Goal: Task Accomplishment & Management: Use online tool/utility

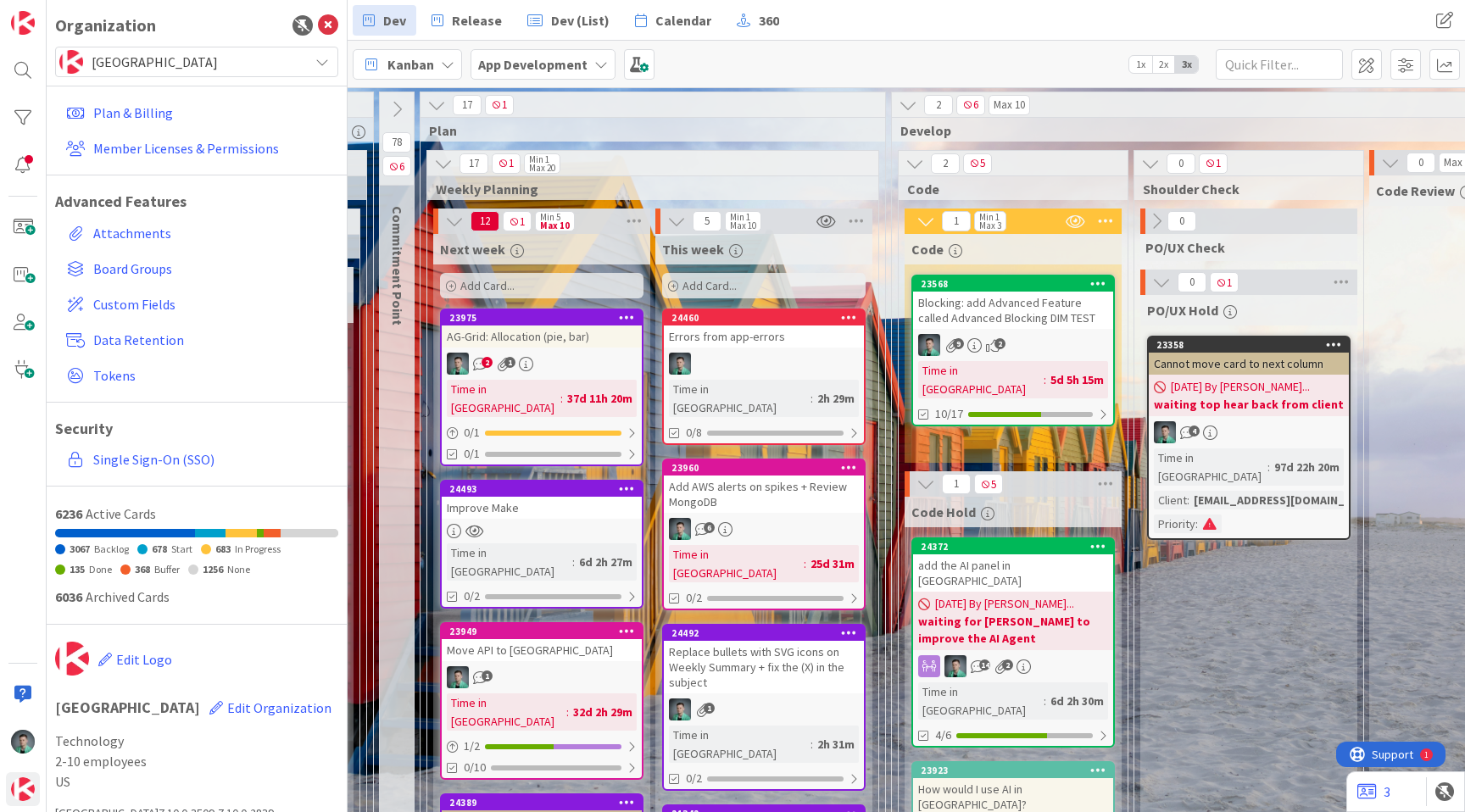
click at [574, 284] on div "Add Card..." at bounding box center [541, 285] width 204 height 26
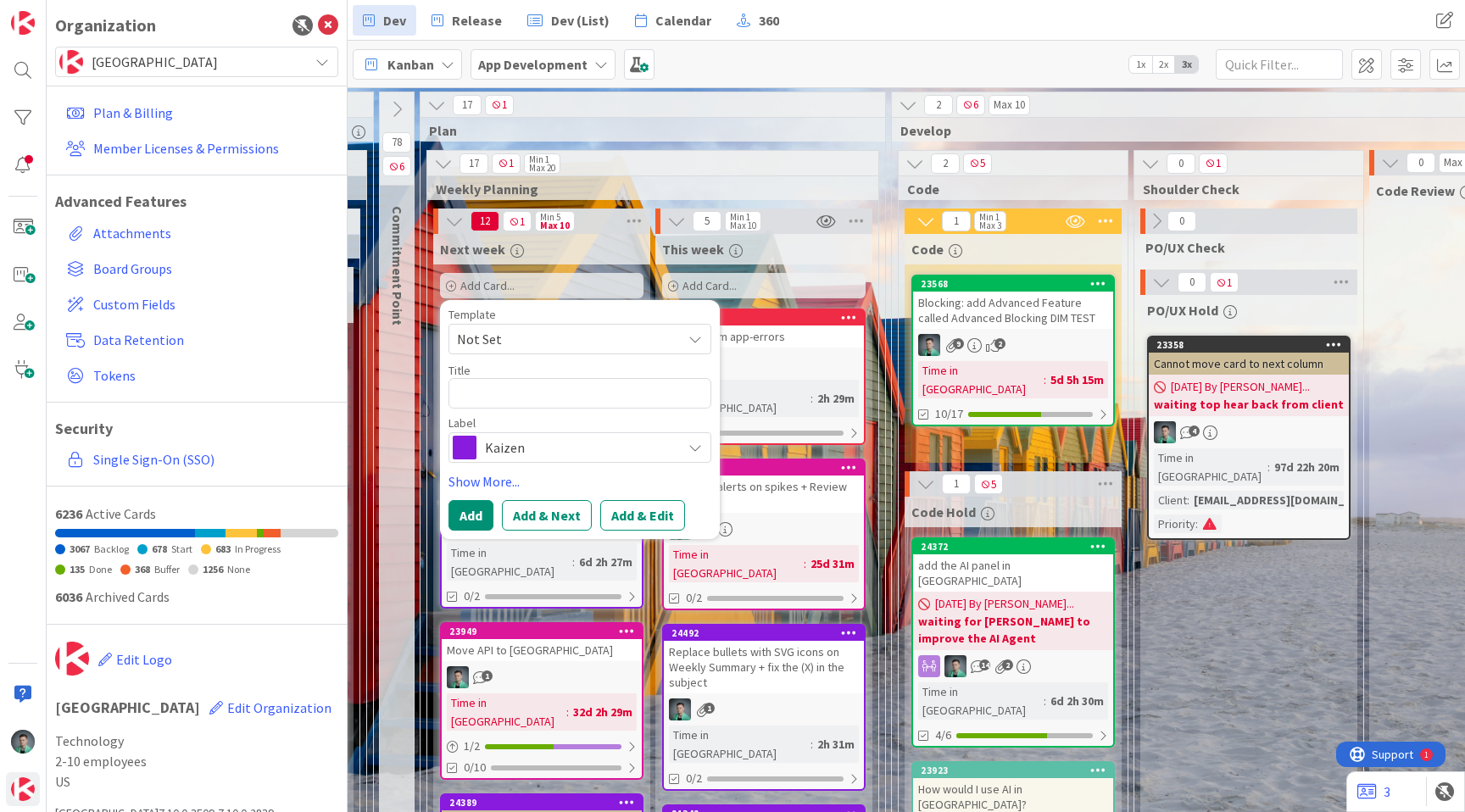
click at [525, 453] on span "Kaizen" at bounding box center [579, 447] width 188 height 24
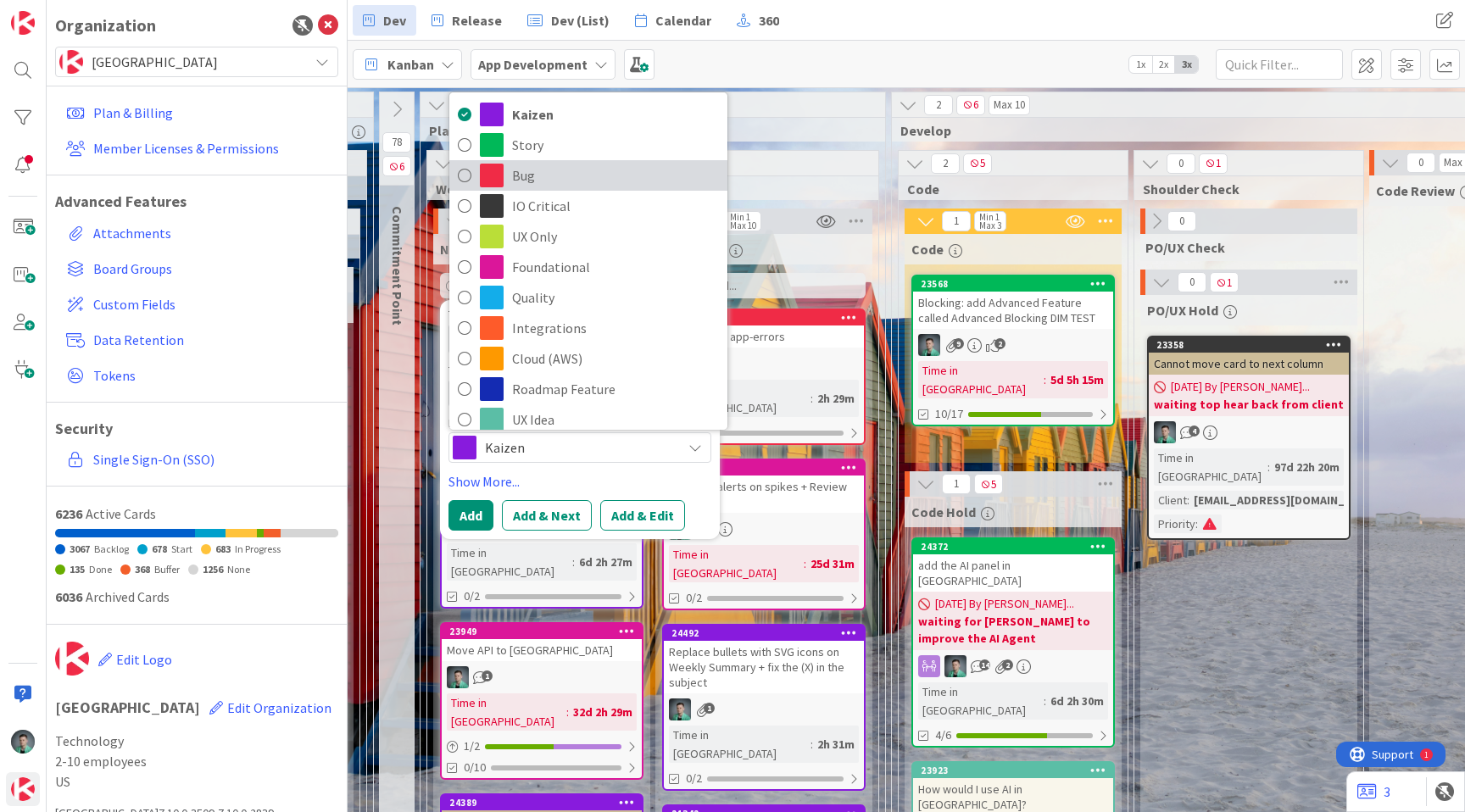
click at [562, 185] on span "Bug" at bounding box center [615, 176] width 207 height 26
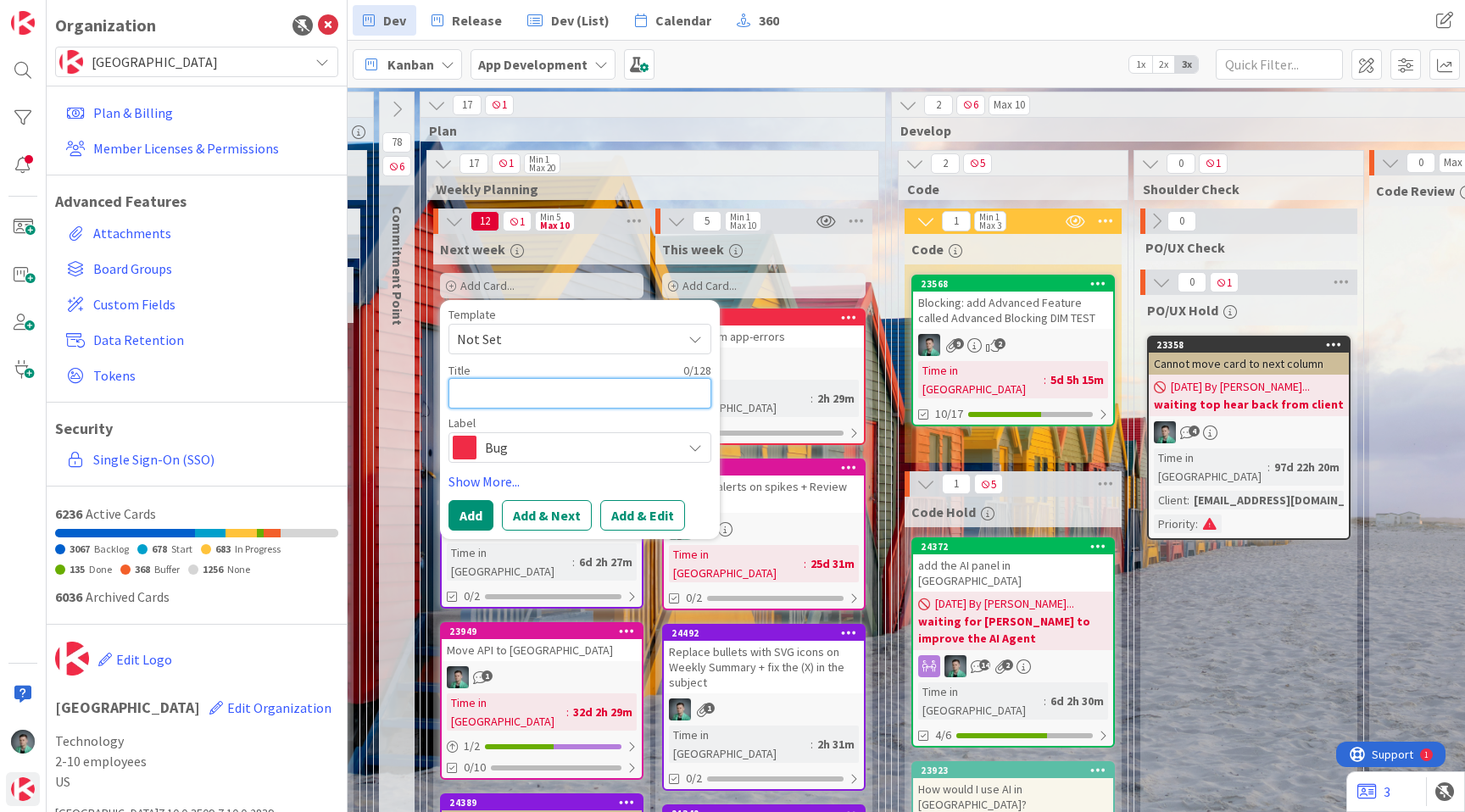
click at [552, 394] on textarea at bounding box center [580, 394] width 262 height 31
type textarea "x"
type textarea "M"
type textarea "x"
type textarea "Ma"
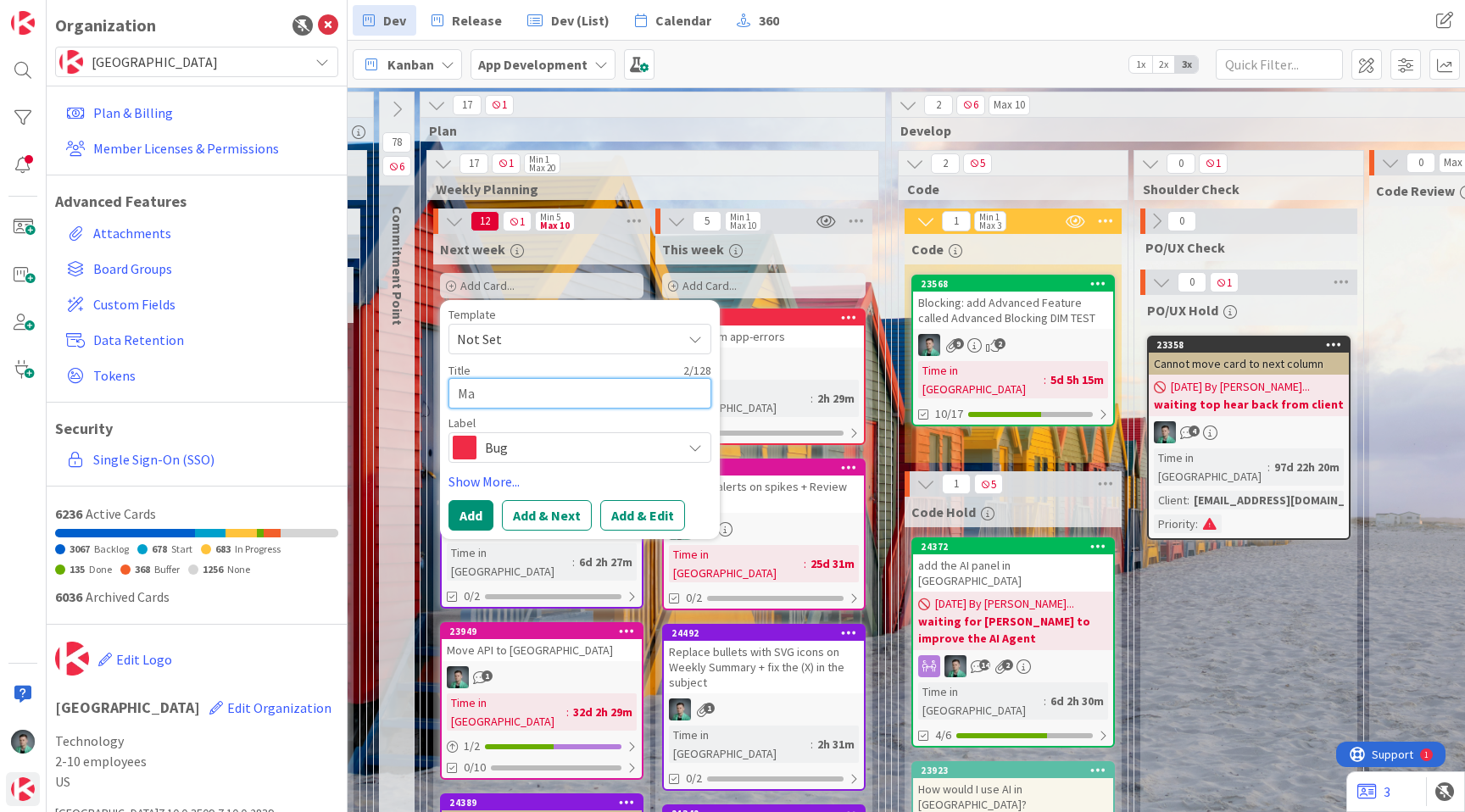
type textarea "x"
type textarea "Mak"
type textarea "x"
type textarea "Make"
type textarea "x"
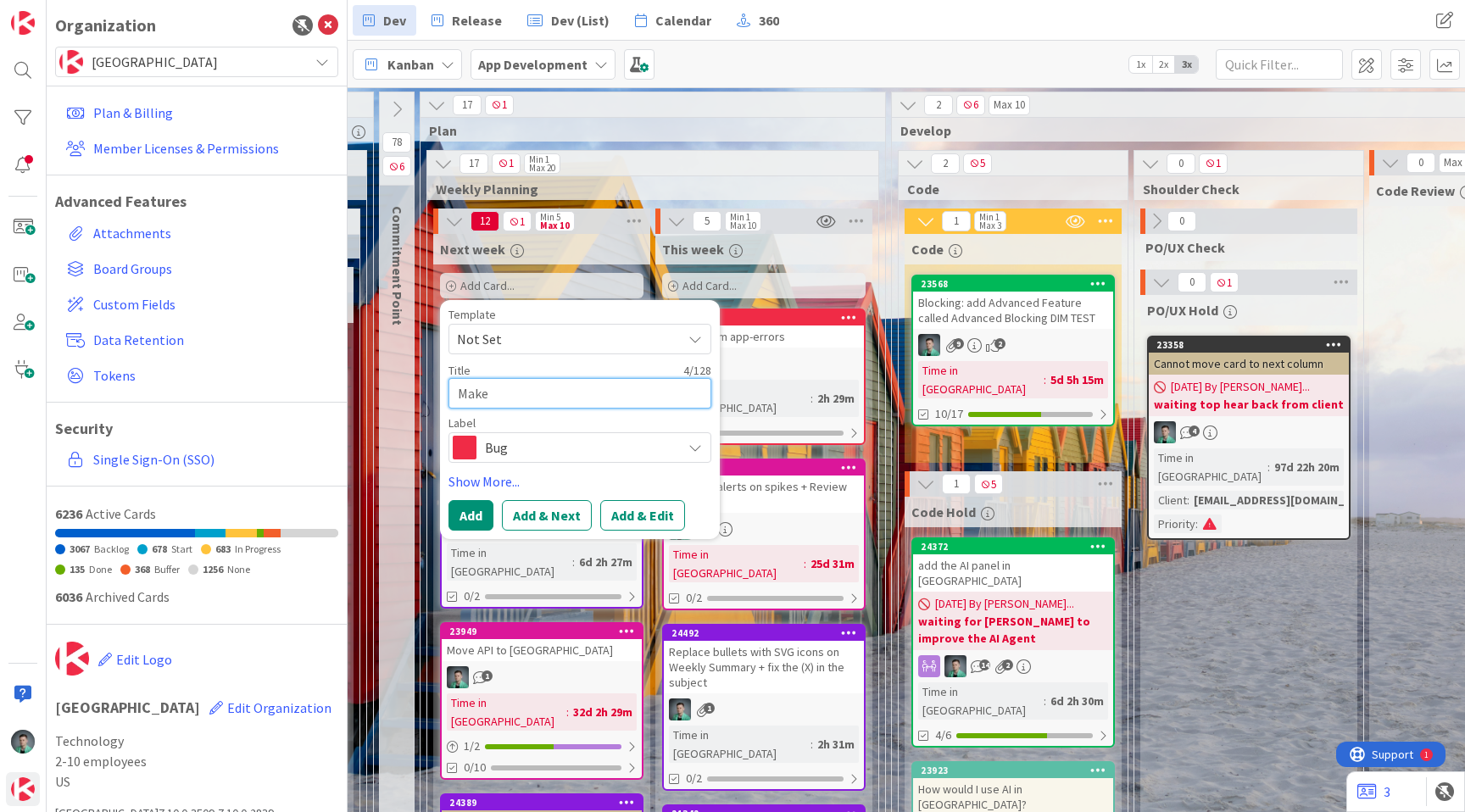
type textarea "Make"
type textarea "x"
type textarea "Make s"
type textarea "x"
type textarea "Make su"
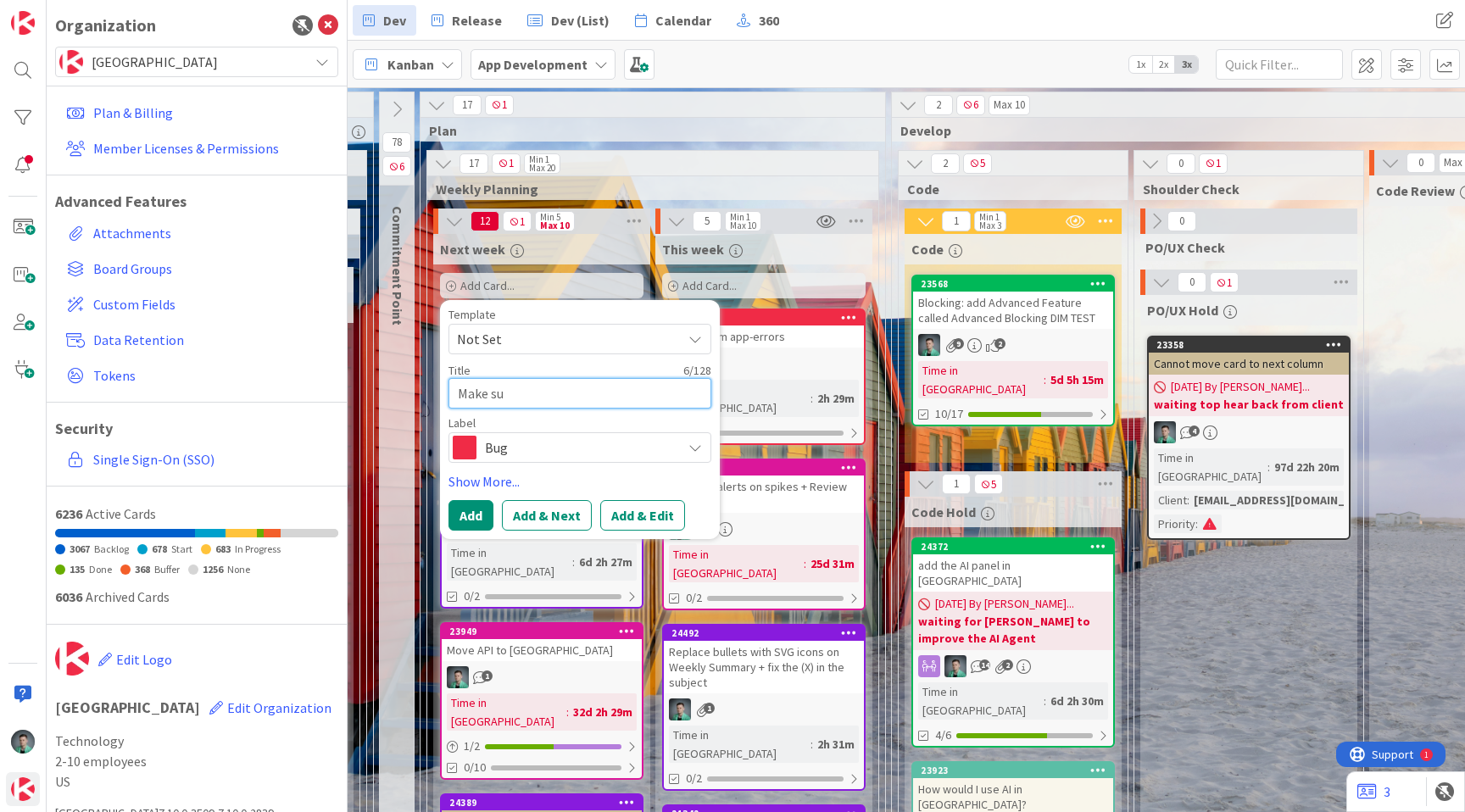
type textarea "x"
type textarea "Make sur"
type textarea "x"
type textarea "Make sure"
type textarea "x"
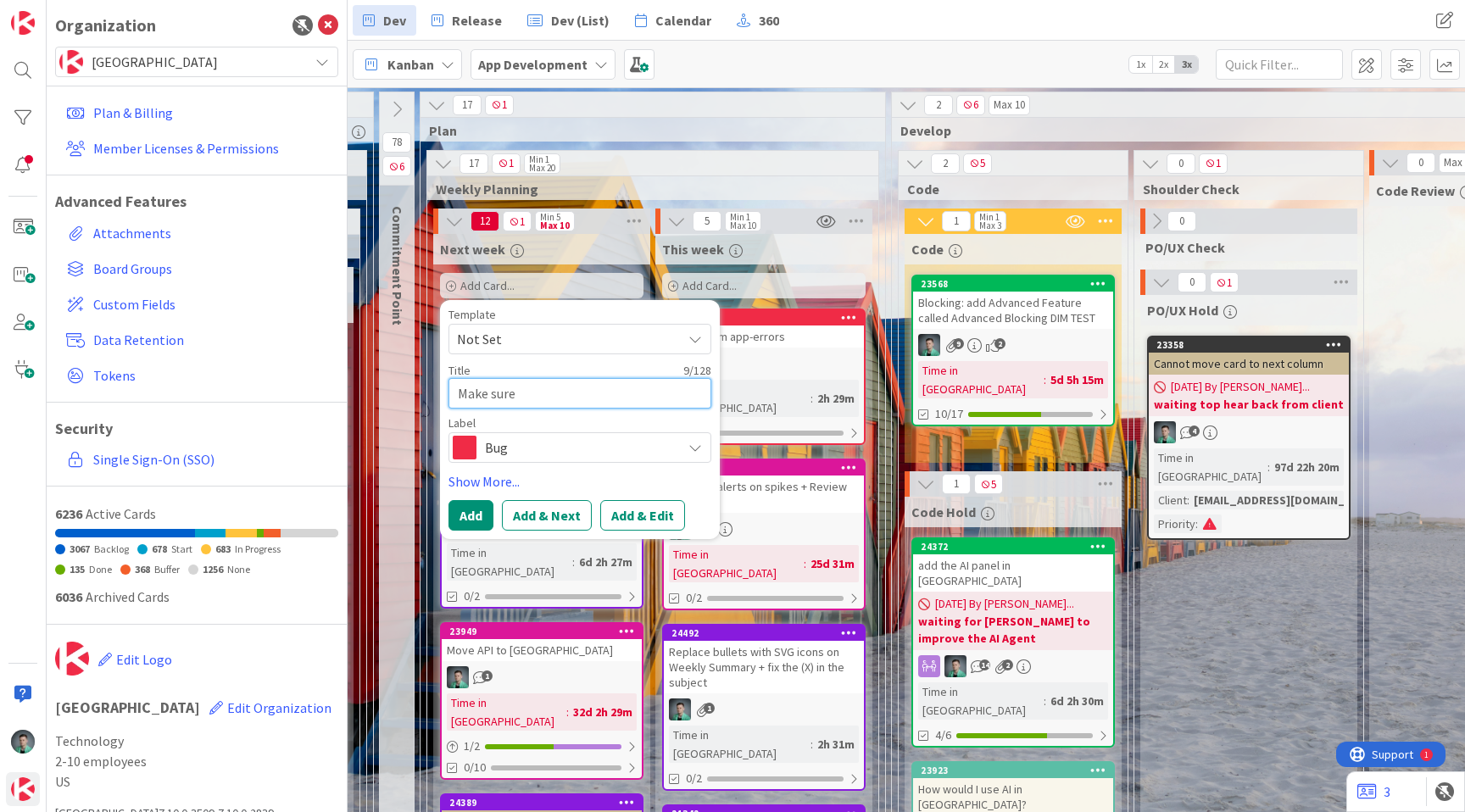
type textarea "Make sure"
type textarea "x"
type textarea "Make sure w"
type textarea "x"
type textarea "Make sure we"
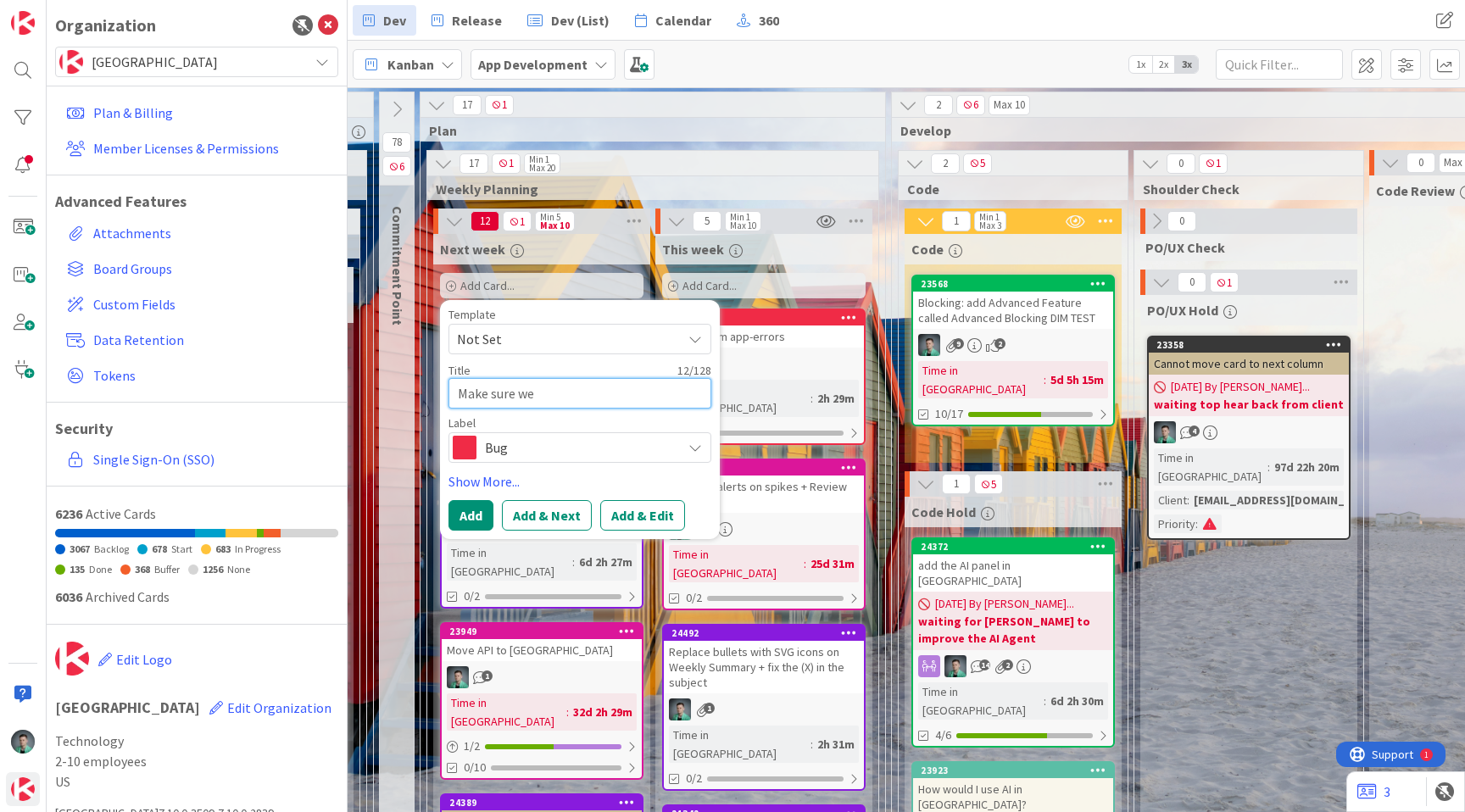
type textarea "x"
type textarea "Make sure we"
type textarea "x"
type textarea "Make sure we s"
type textarea "x"
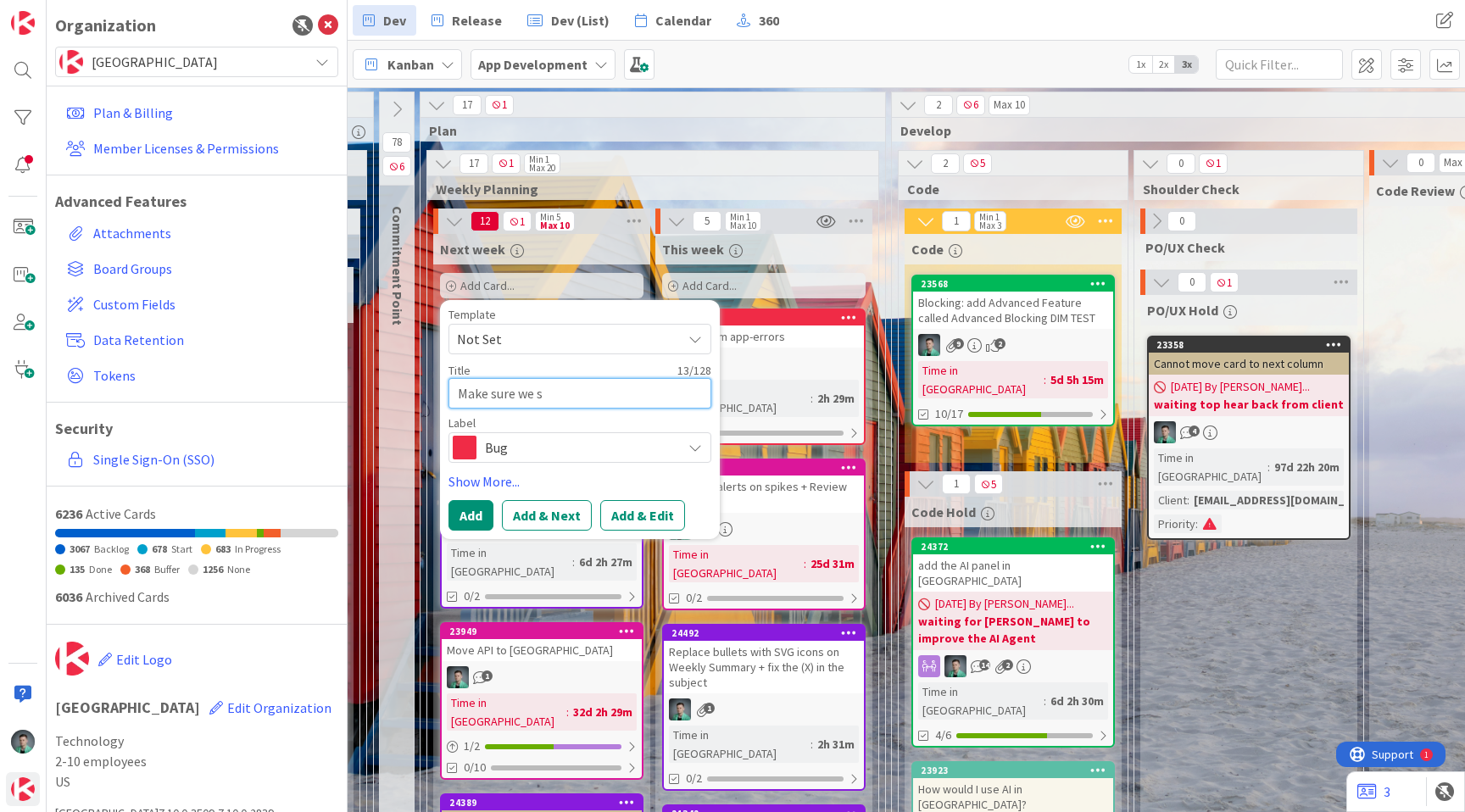
type textarea "Make sure we se"
type textarea "x"
type textarea "Make sure we sen"
type textarea "x"
type textarea "Make sure we send"
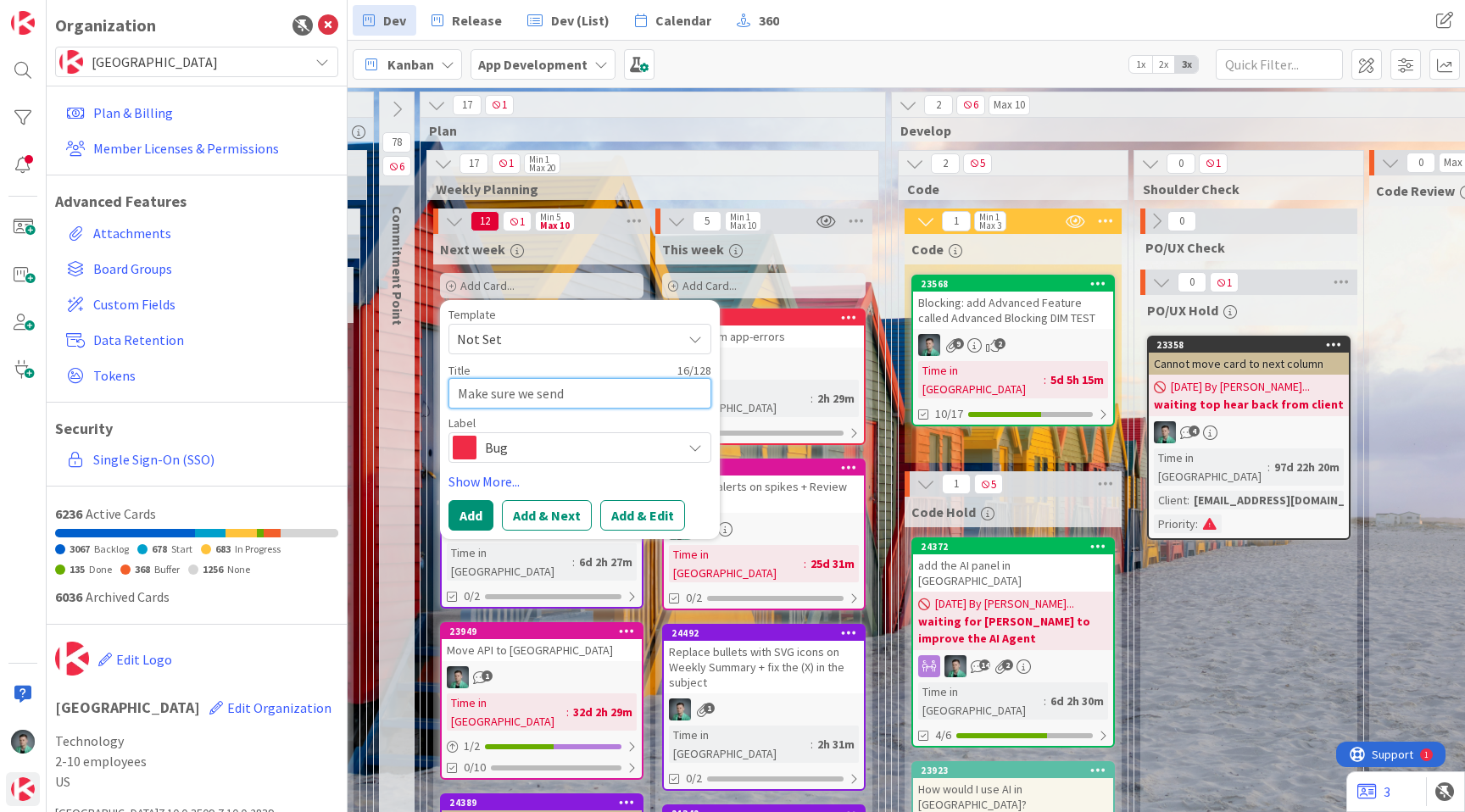
type textarea "x"
type textarea "Make sure we send"
type textarea "x"
type textarea "Make sure we send e"
type textarea "x"
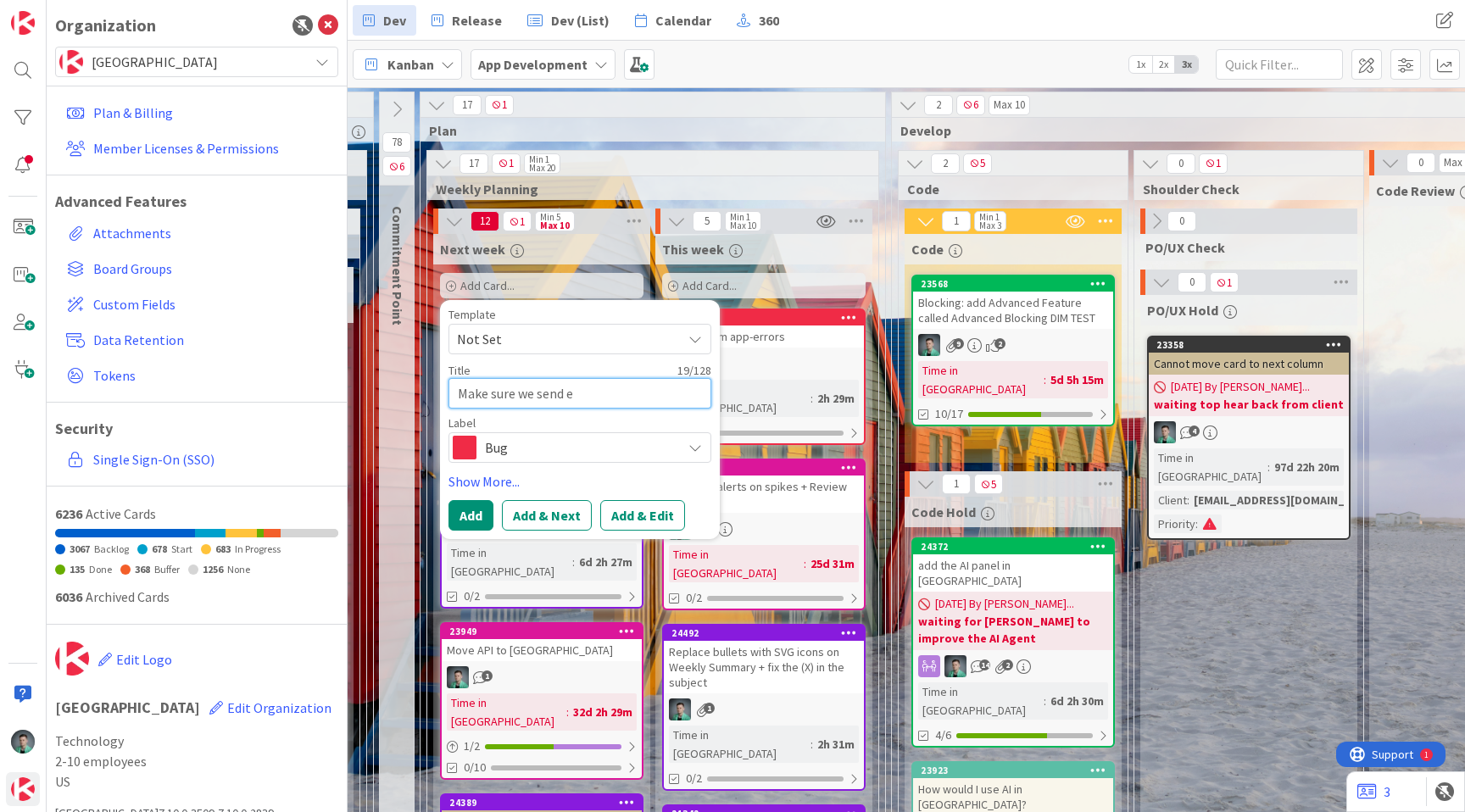
type textarea "Make sure we send em"
type textarea "x"
type textarea "Make sure we send ema"
type textarea "x"
type textarea "Make sure we send emai"
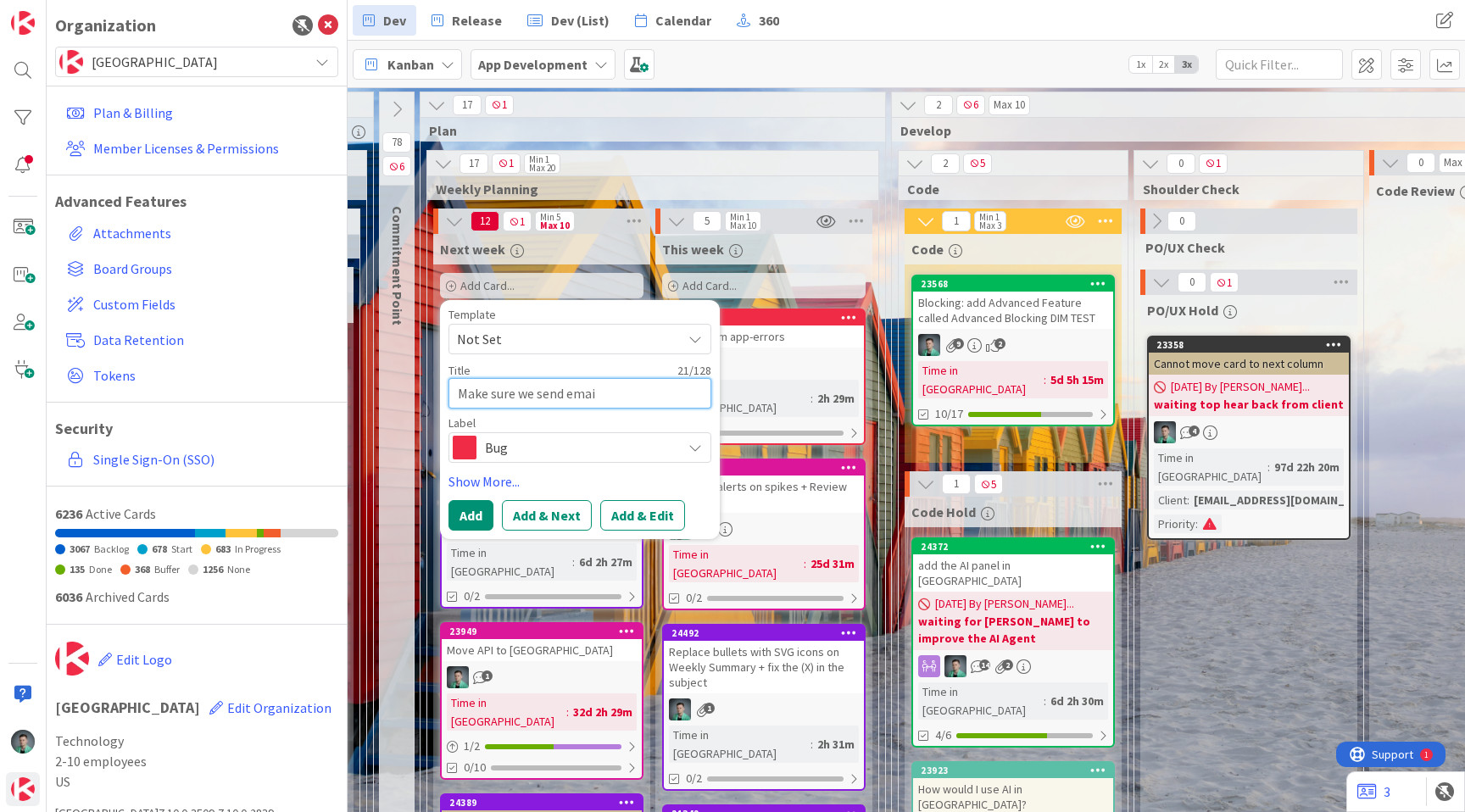
type textarea "x"
type textarea "Make sure we send email"
type textarea "x"
type textarea "Make sure we send emails"
type textarea "x"
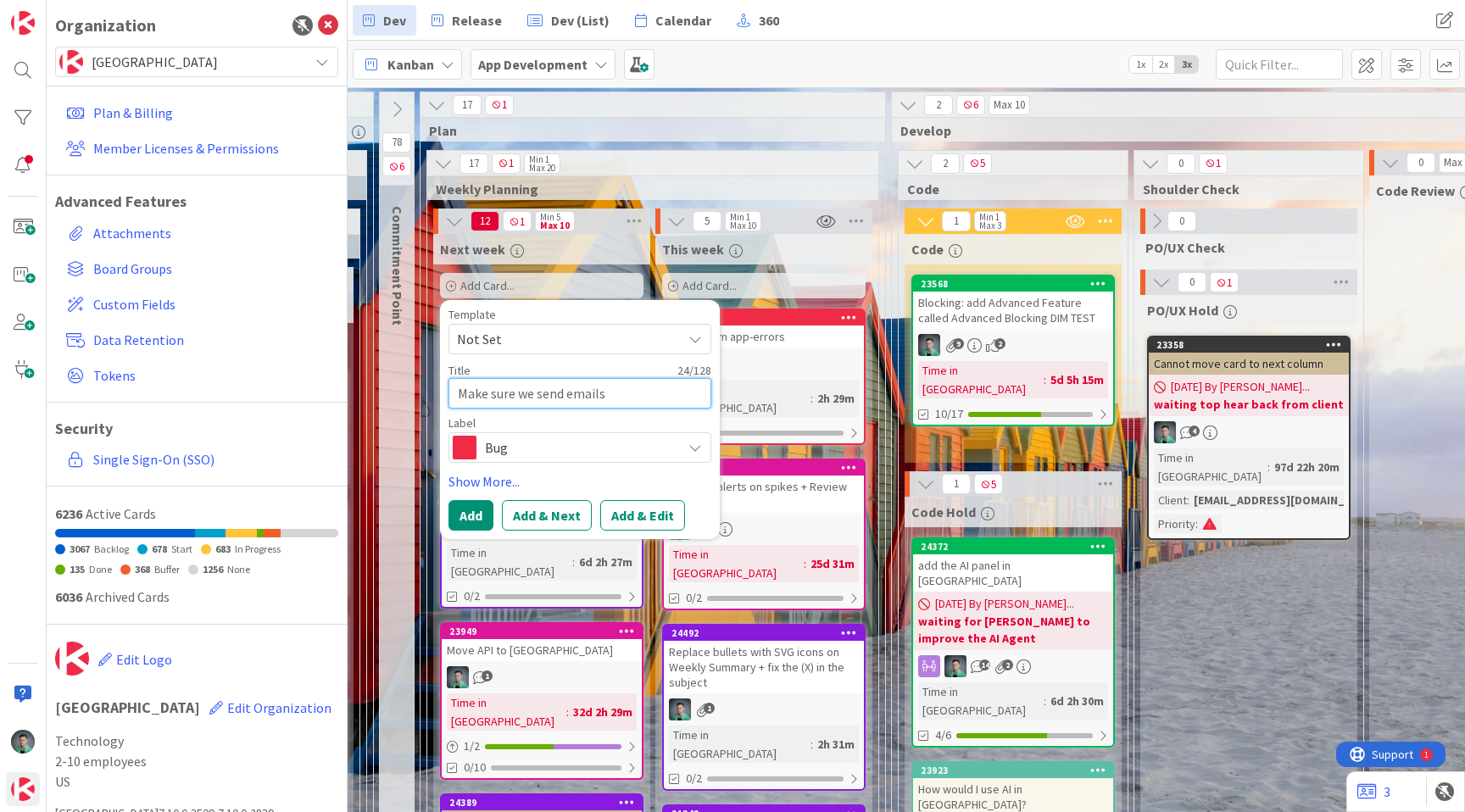
type textarea "Make sure we send emails"
type textarea "x"
type textarea "Make sure we send emails t"
type textarea "x"
type textarea "Make sure we send emails to"
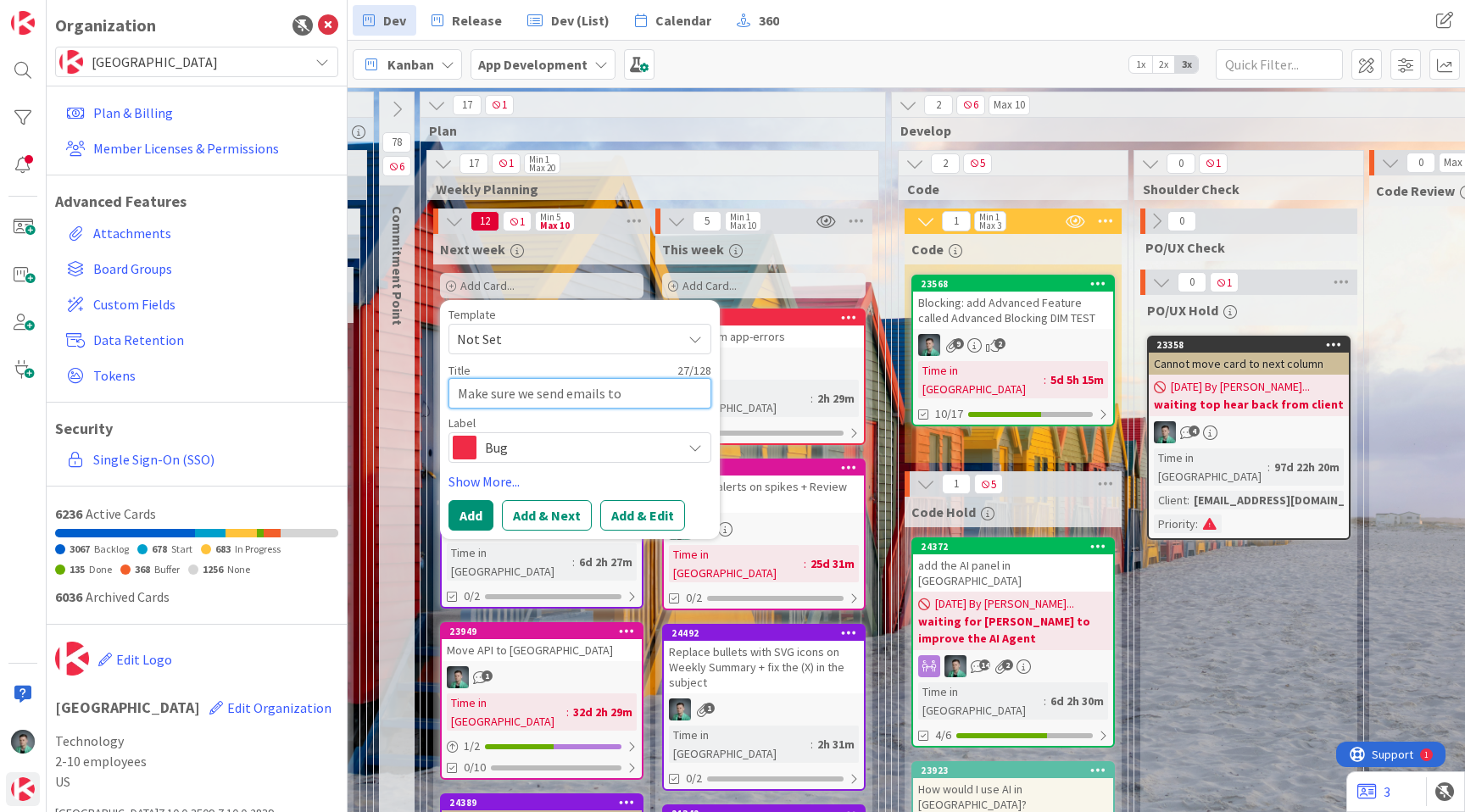
type textarea "x"
type textarea "Make sure we send emails to"
type textarea "x"
type textarea "Make sure we send emails to '"
type textarea "x"
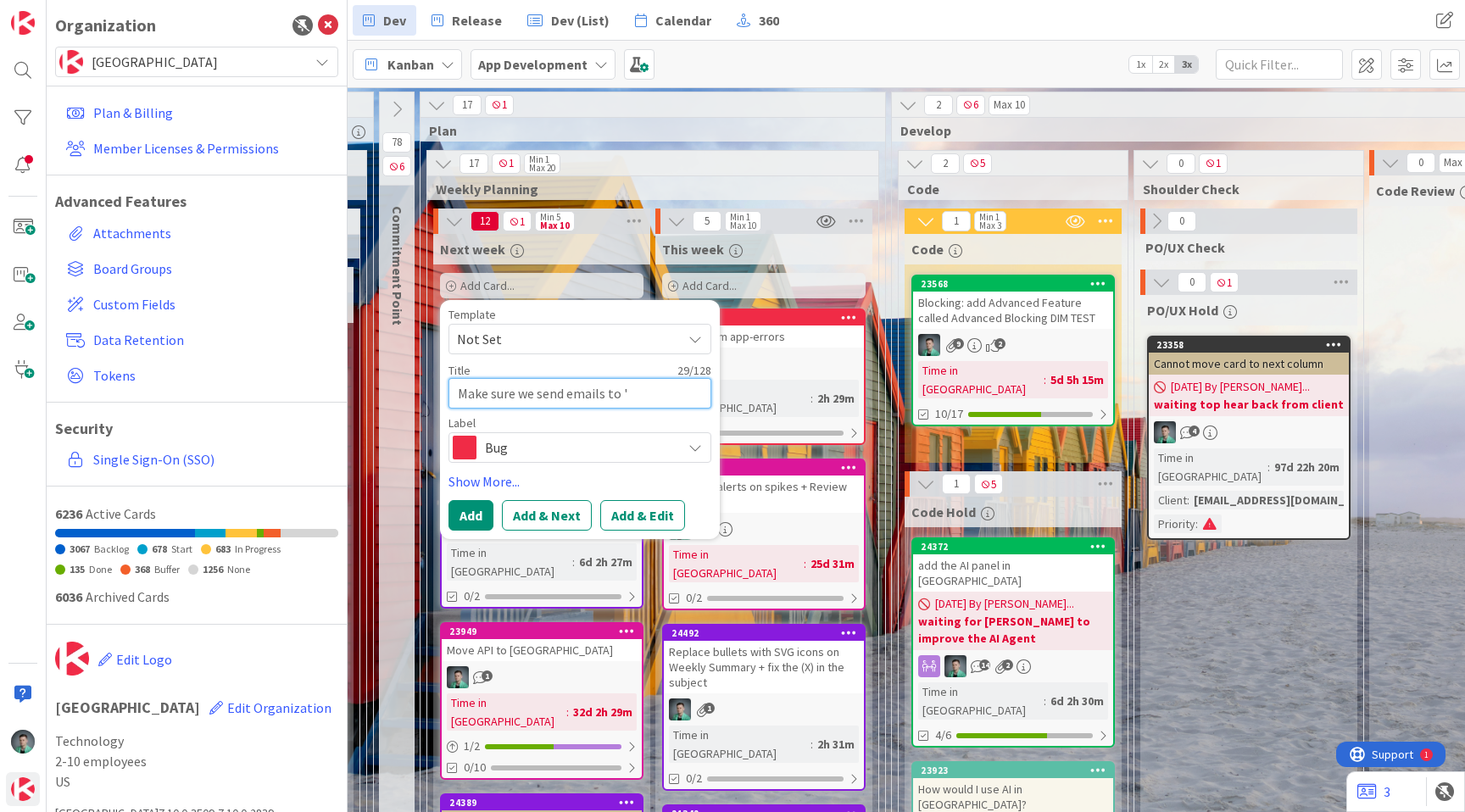
type textarea "Make sure we send emails to 'b"
type textarea "x"
type textarea "Make sure we send emails to 'bi"
type textarea "x"
type textarea "Make sure we send emails to 'bil"
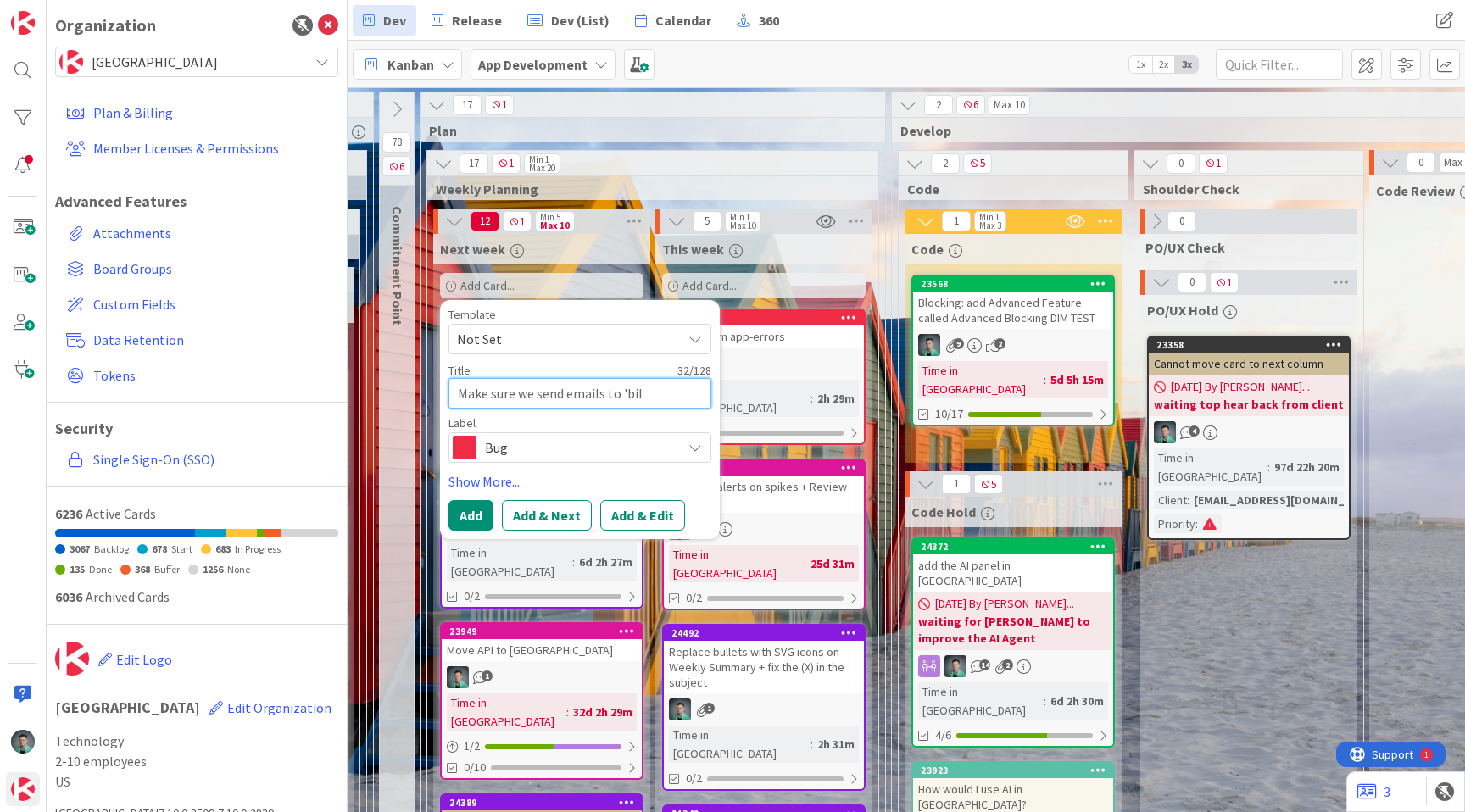
type textarea "x"
type textarea "Make sure we send emails to 'bill"
type textarea "x"
type textarea "Make sure we send emails to 'billi"
type textarea "x"
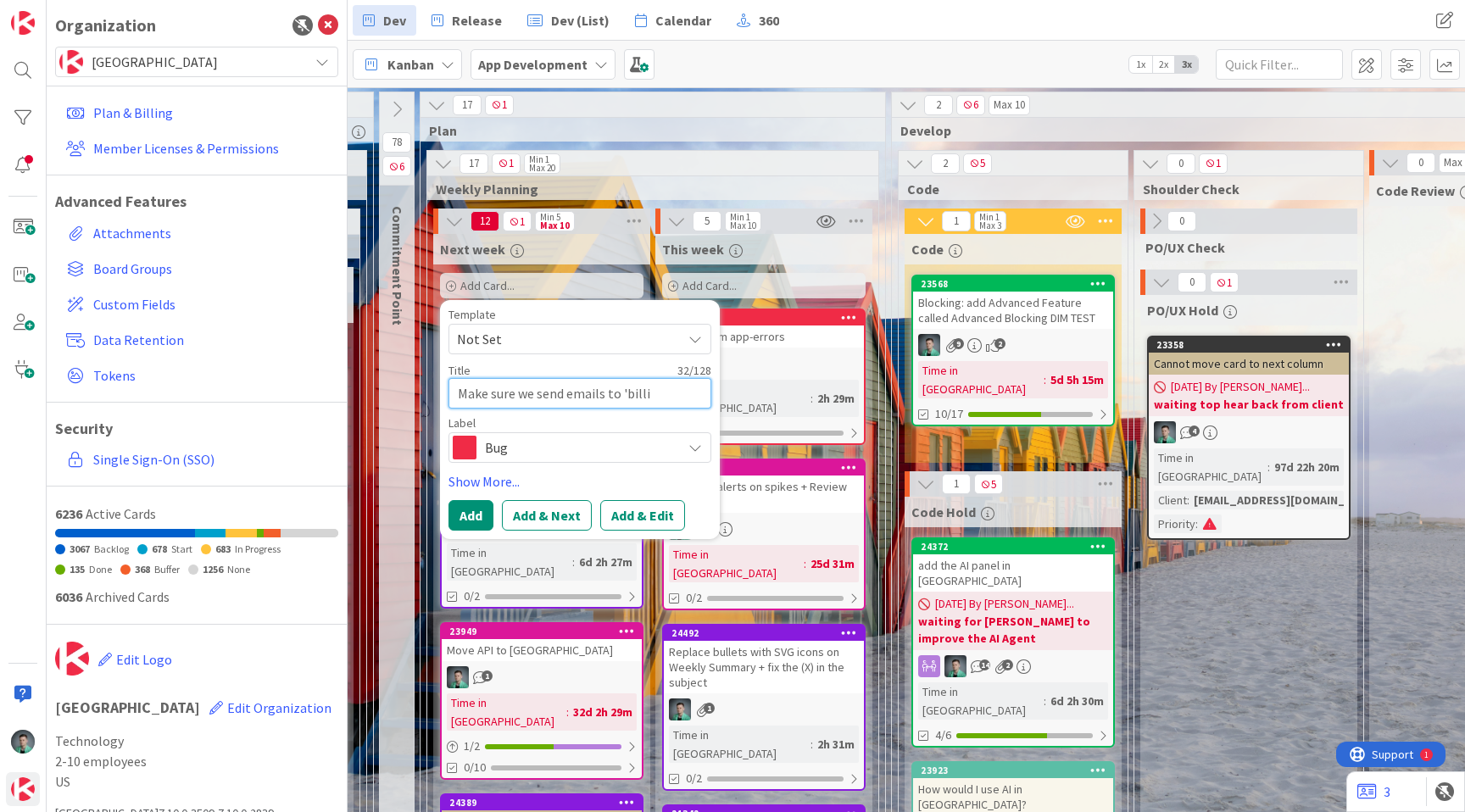
type textarea "Make sure we send emails to 'billin"
type textarea "x"
type textarea "Make sure we send emails to 'billing"
type textarea "x"
type textarea "Make sure we send emails to 'billing"
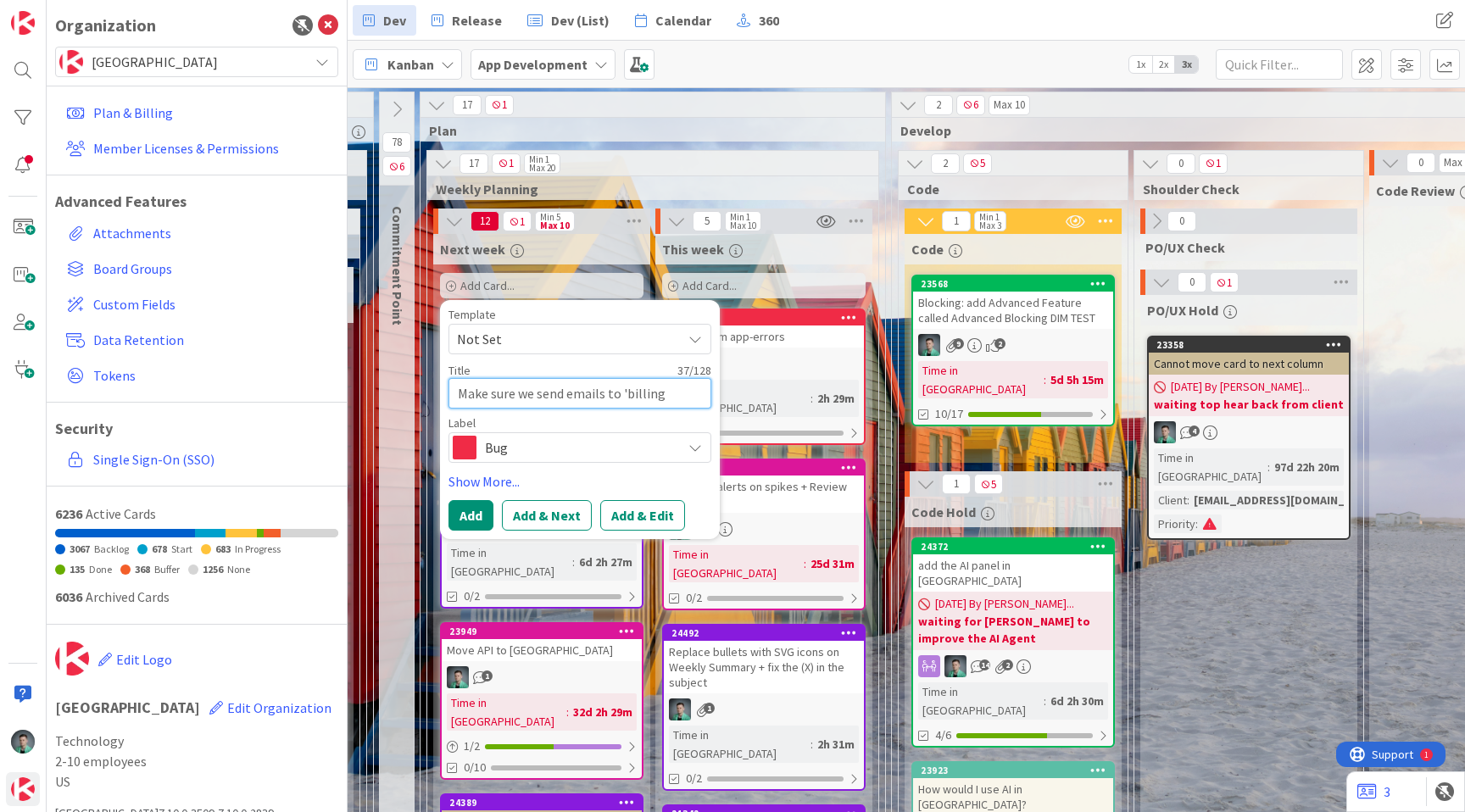
type textarea "x"
type textarea "Make sure we send emails to 'billing e"
type textarea "x"
type textarea "Make sure we send emails to 'billing em"
type textarea "x"
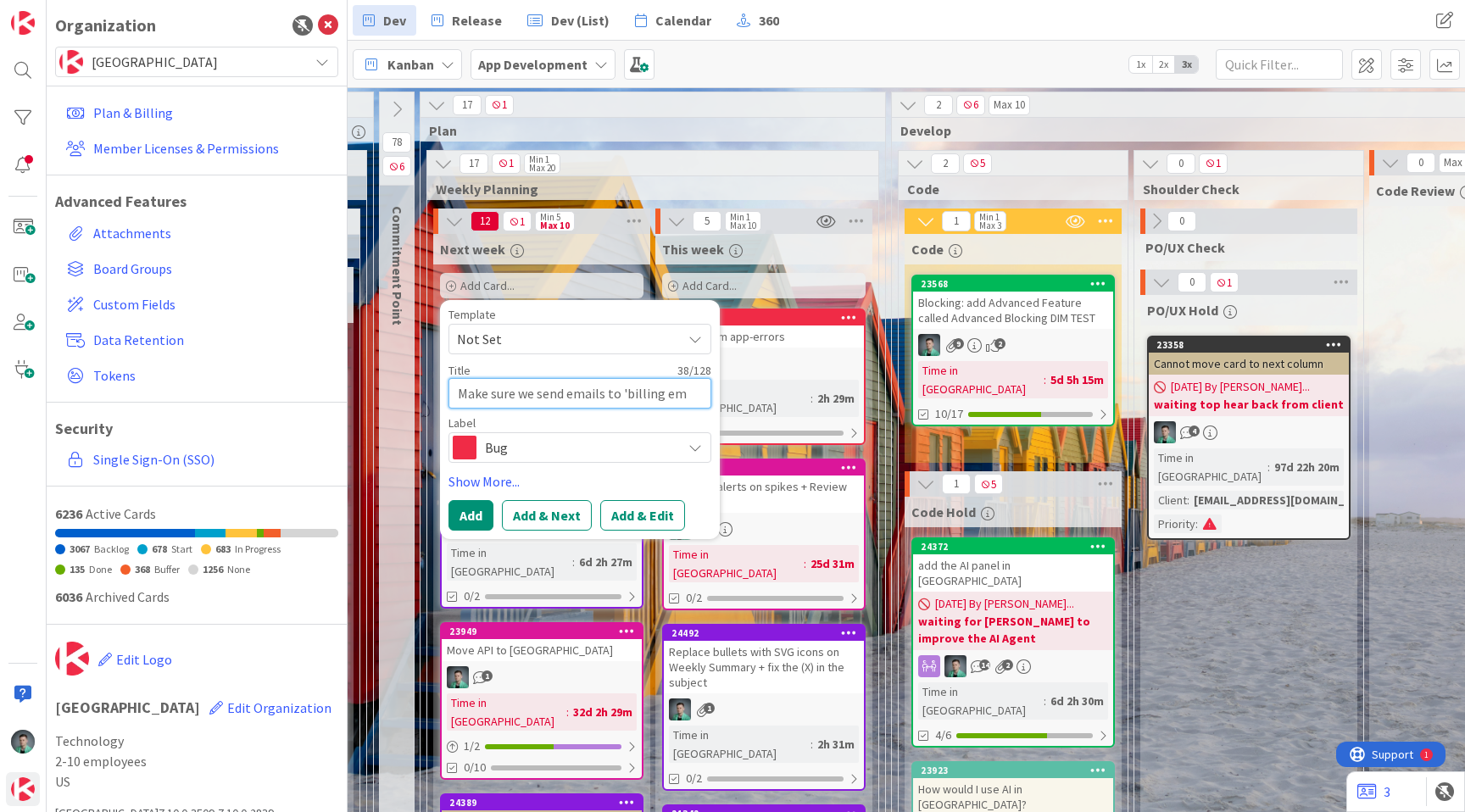
type textarea "Make sure we send emails to 'billing ema"
type textarea "x"
type textarea "Make sure we send emails to 'billing emai"
type textarea "x"
type textarea "Make sure we send emails to 'billing email"
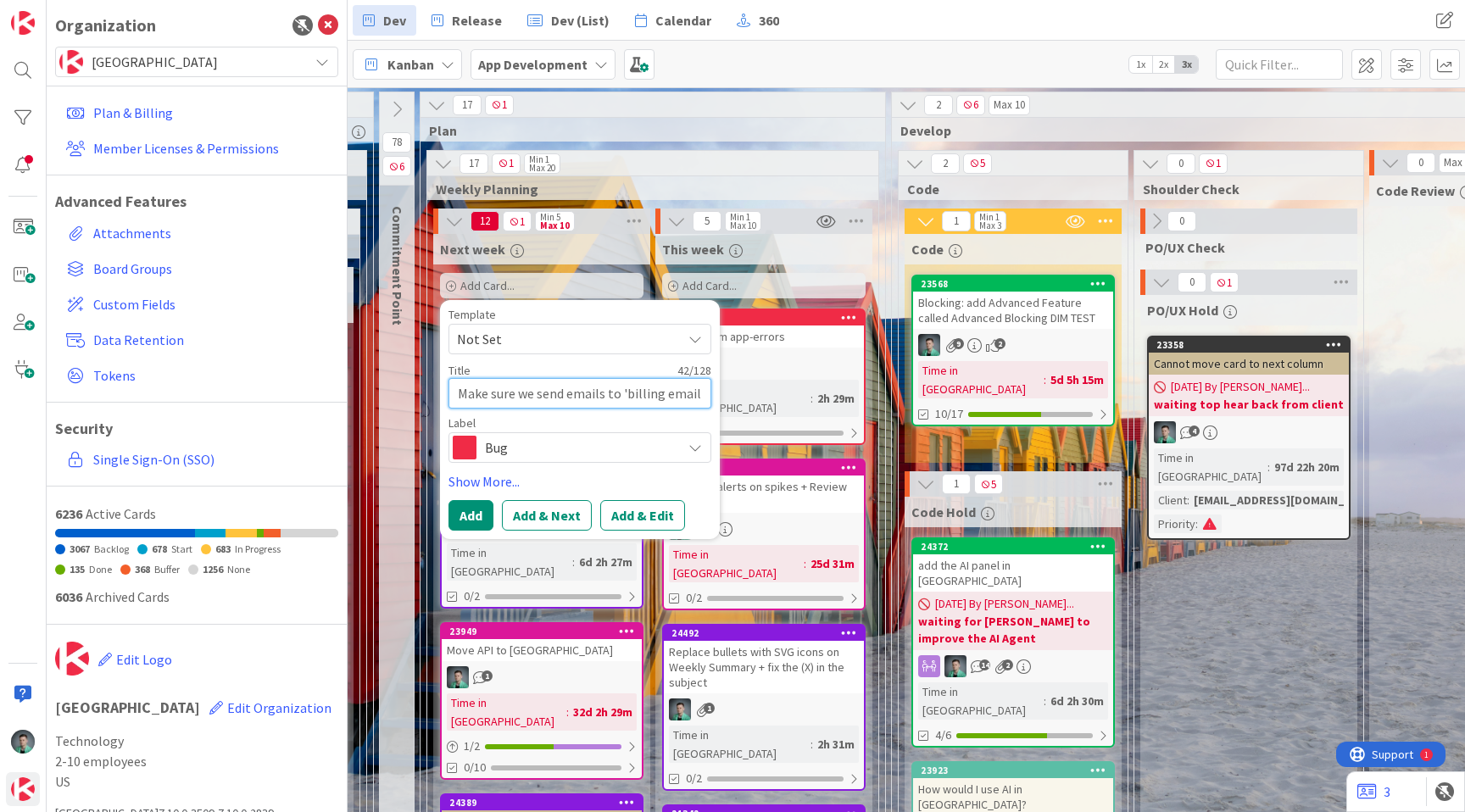
type textarea "x"
type textarea "Make sure we send emails to 'billing emails"
type textarea "x"
type textarea "Make sure we send emails to 'billing emails'"
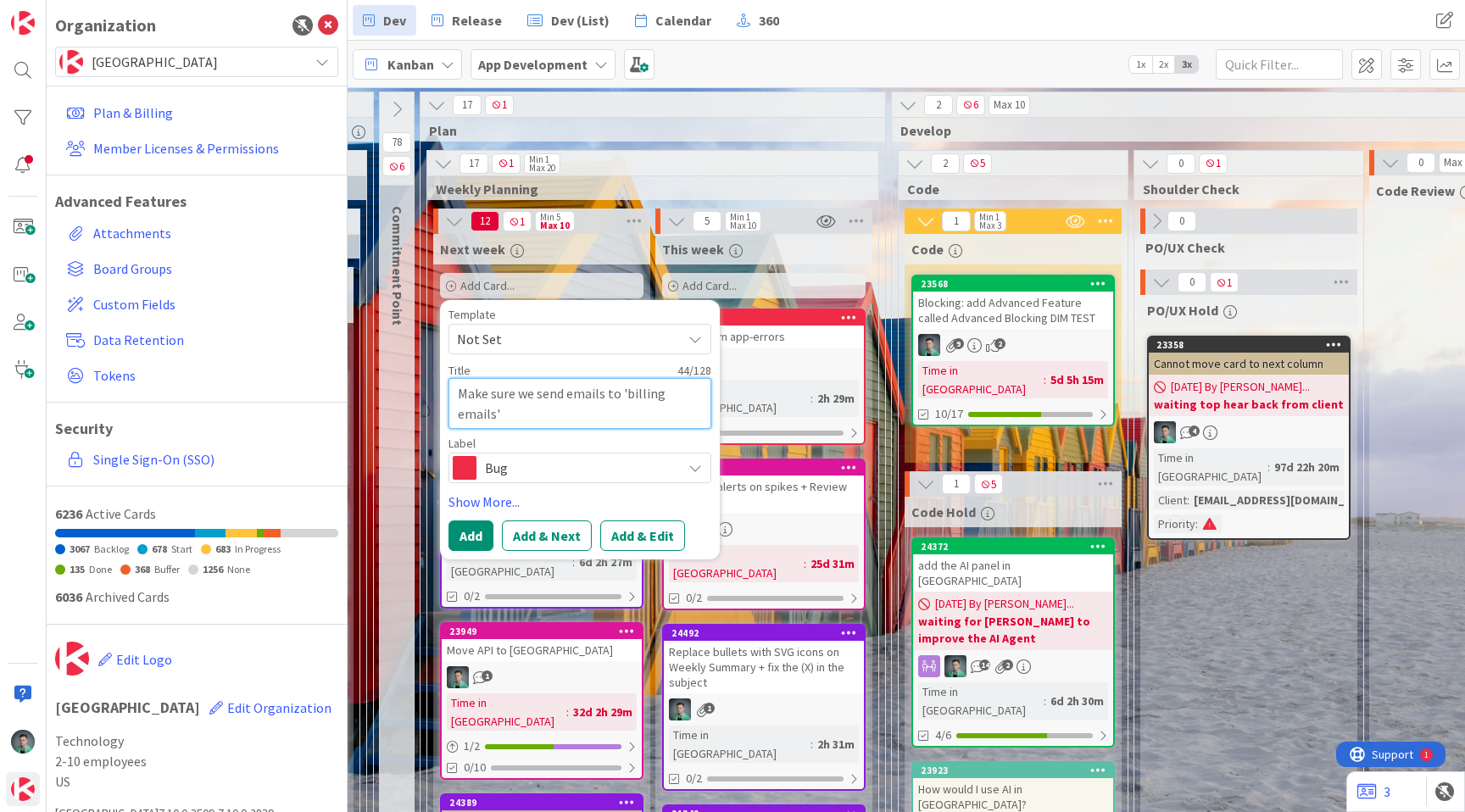
click at [585, 396] on textarea "Make sure we send emails to 'billing emails'" at bounding box center [580, 404] width 262 height 51
type textarea "x"
type textarea "Make sure we send i to 'billing emails'"
type textarea "x"
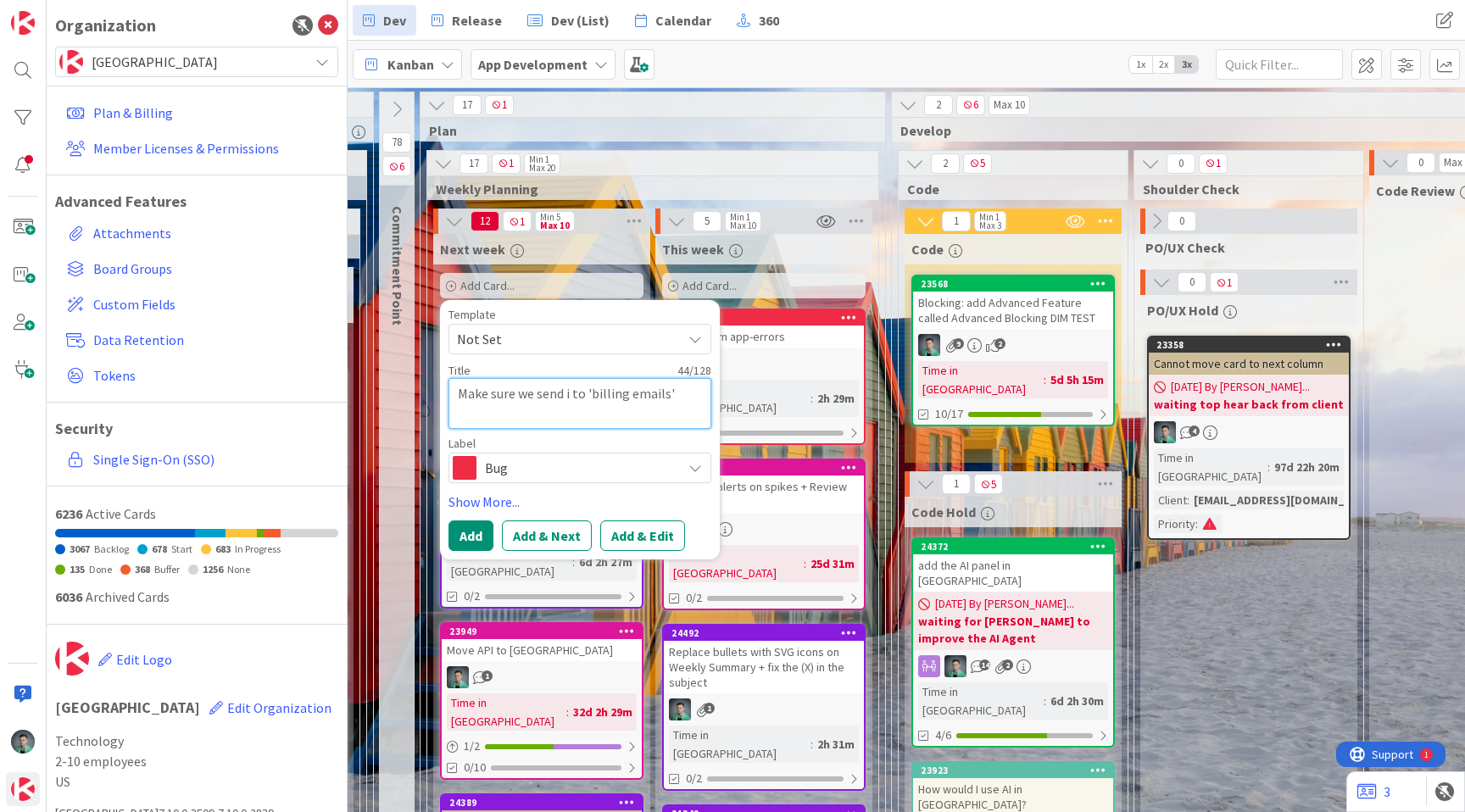
type textarea "Make sure we send in to 'billing emails'"
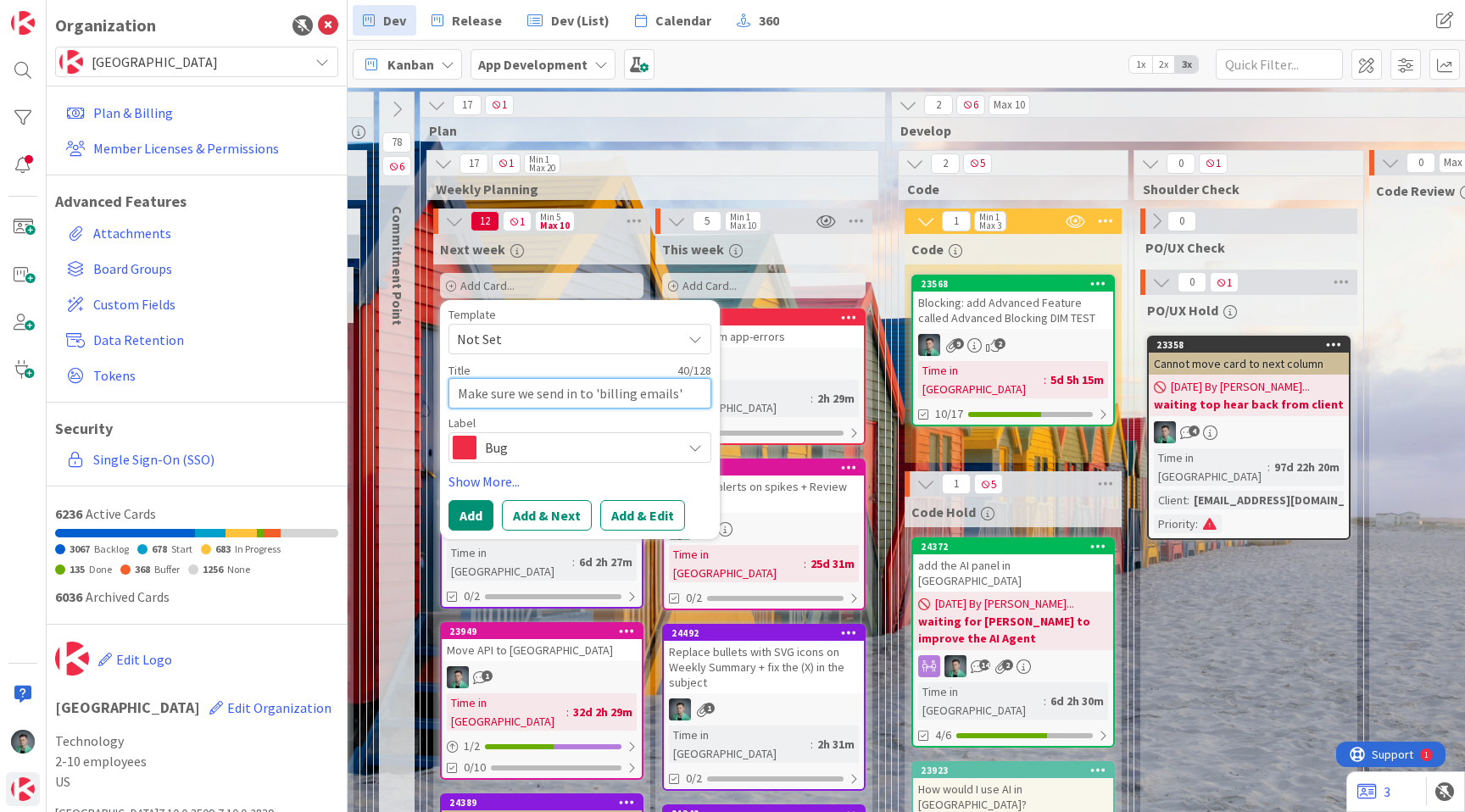
type textarea "x"
type textarea "Make sure we send inv to 'billing emails'"
type textarea "x"
type textarea "Make sure we send invo to 'billing emails'"
type textarea "x"
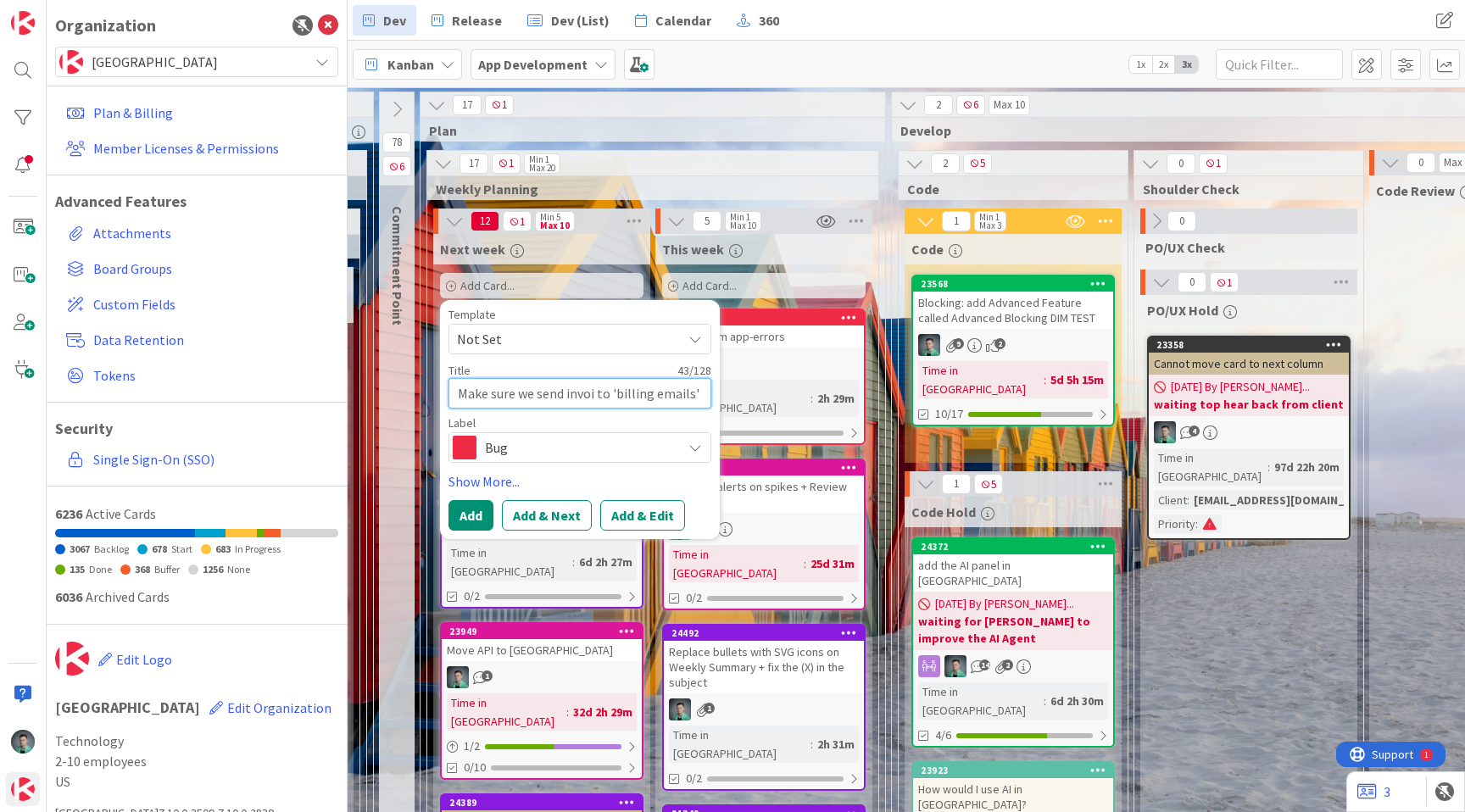
type textarea "Make sure we send invoic to 'billing emails'"
type textarea "x"
type textarea "Make sure we send invoice to 'billing emails'"
type textarea "x"
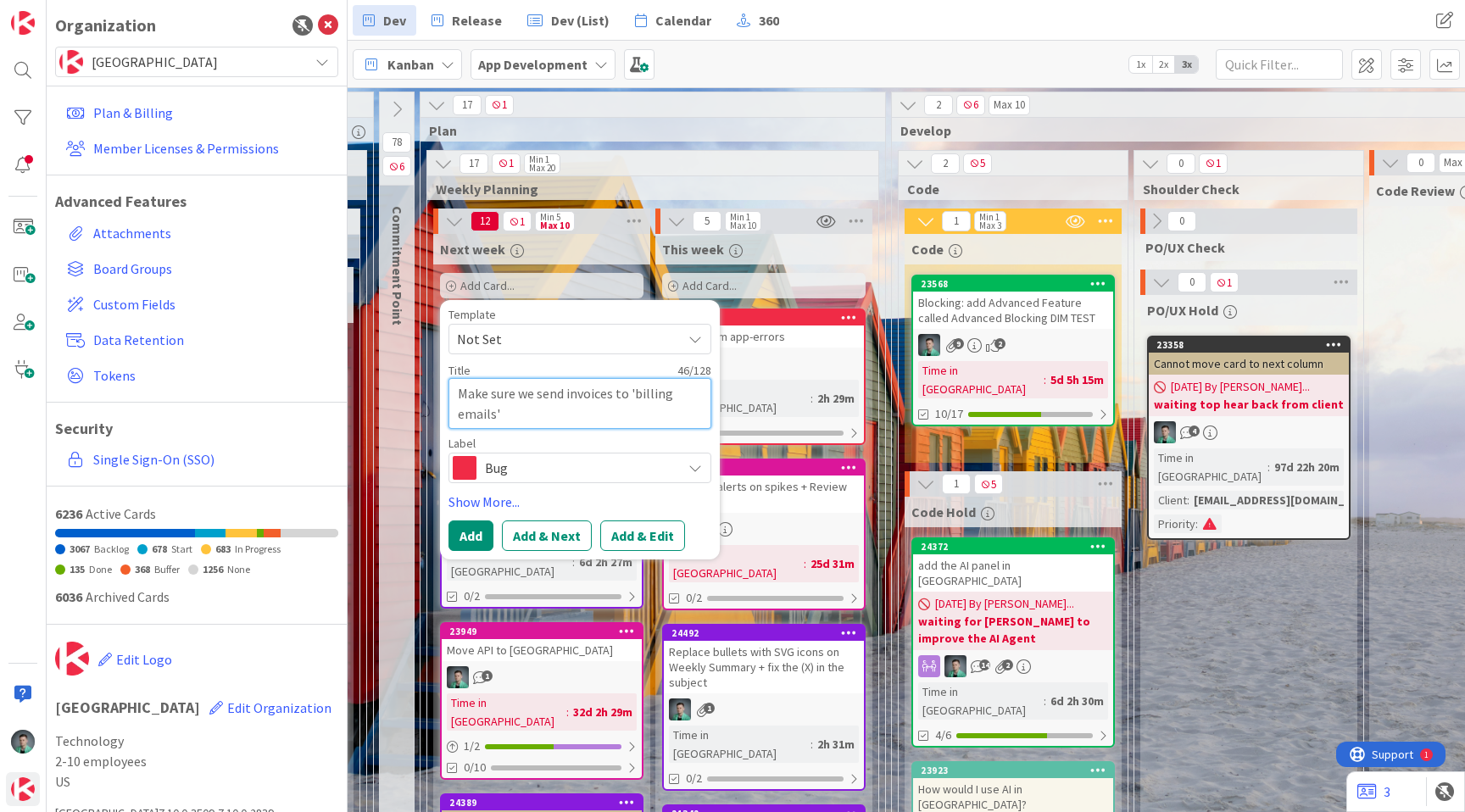
click at [528, 417] on textarea "Make sure we send invoices to 'billing emails'" at bounding box center [580, 404] width 262 height 51
type textarea "Make sure we send invoices to 'billing emails'"
click at [640, 537] on button "Add & Edit" at bounding box center [643, 536] width 85 height 31
type textarea "x"
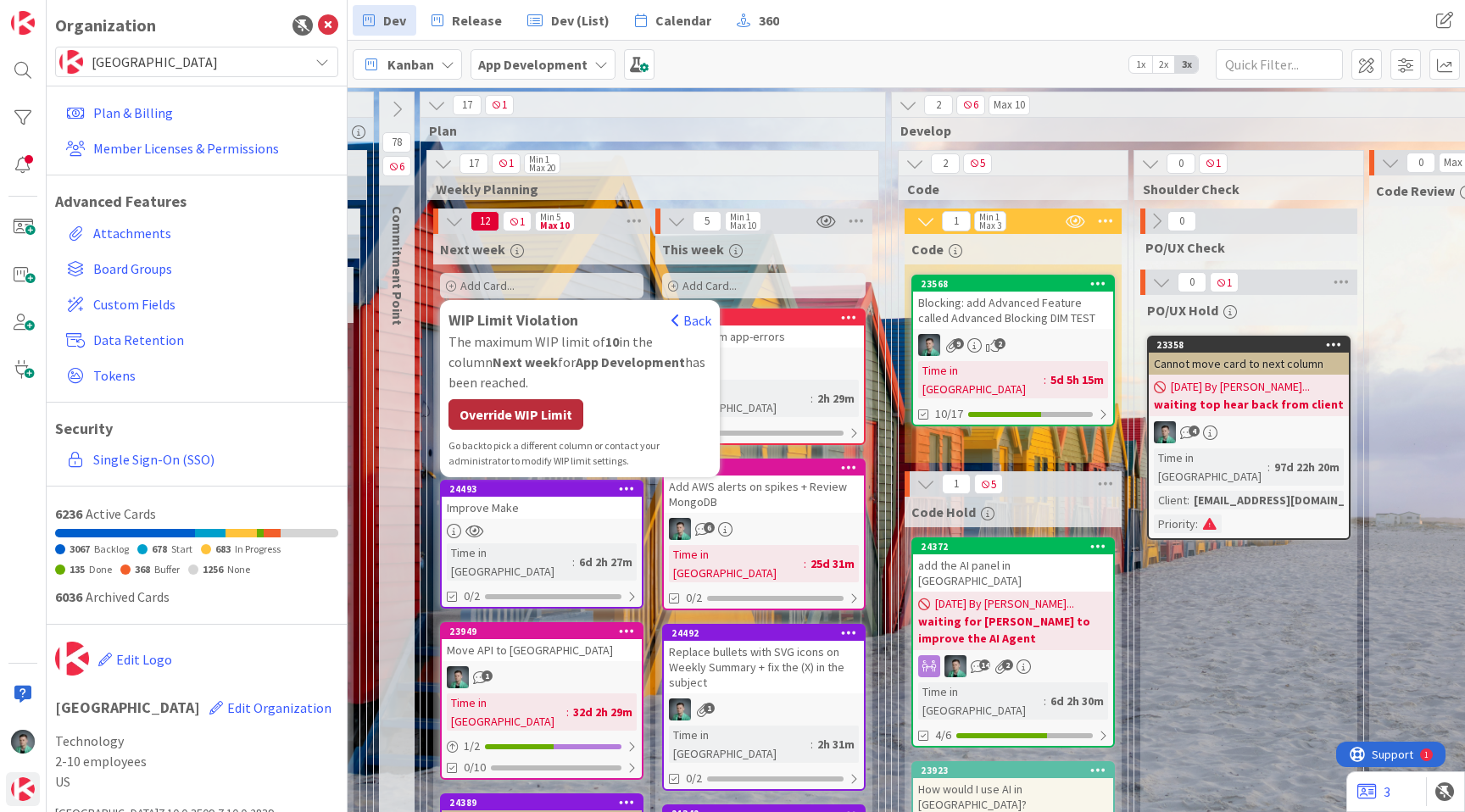
click at [534, 412] on div "Override WIP Limit" at bounding box center [516, 415] width 135 height 31
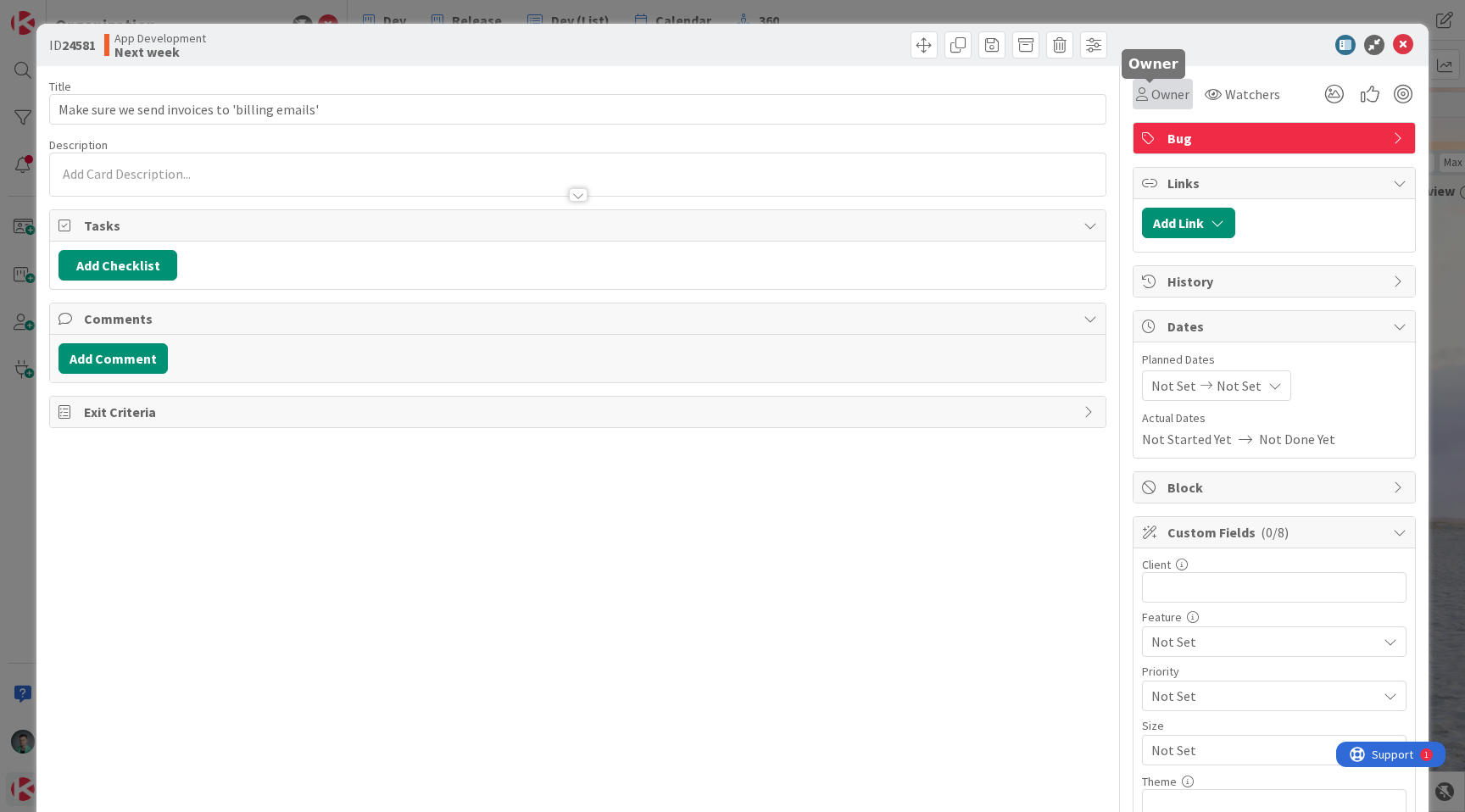
click at [1159, 95] on span "Owner" at bounding box center [1170, 95] width 38 height 20
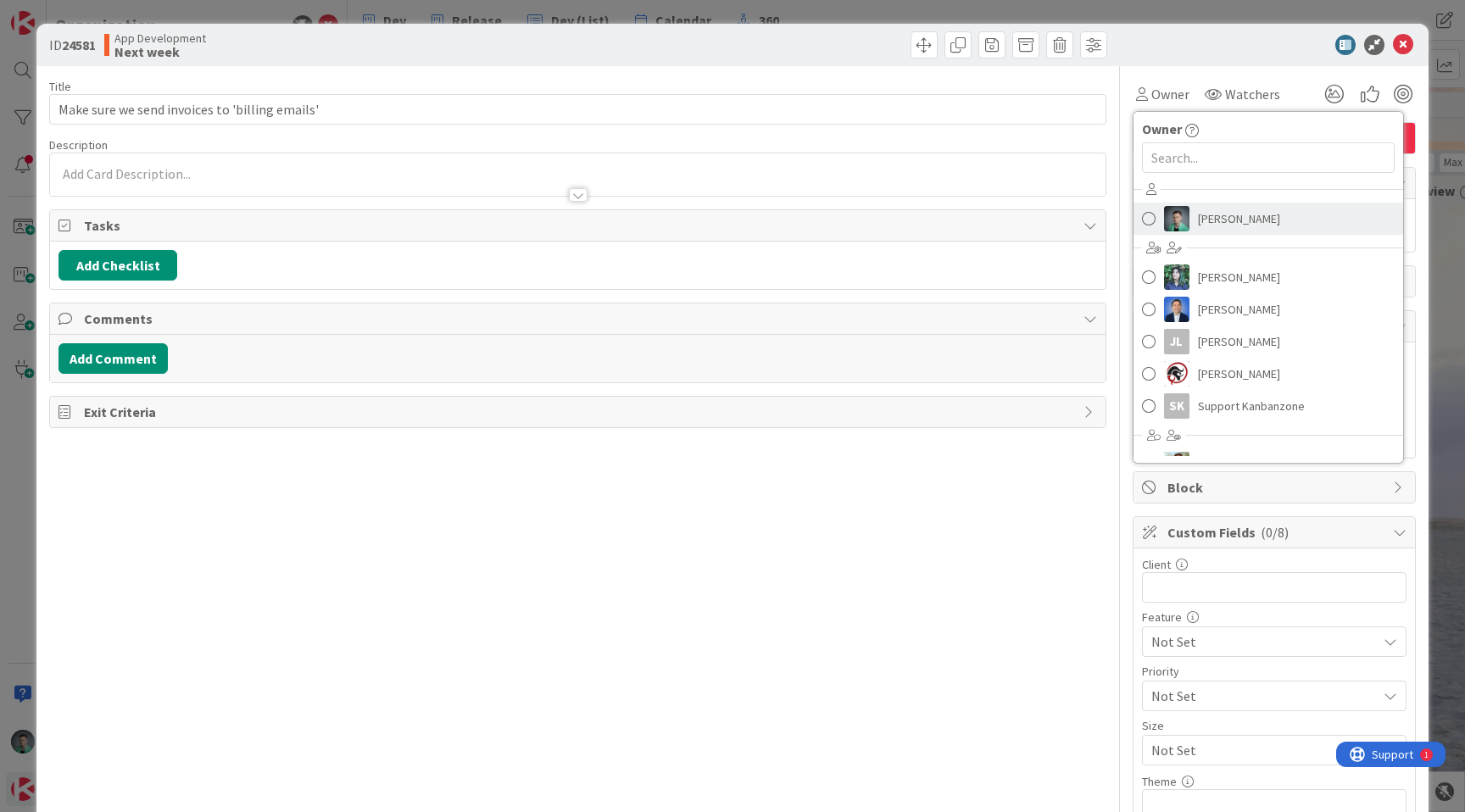
click at [1197, 232] on link "[PERSON_NAME]" at bounding box center [1268, 219] width 269 height 32
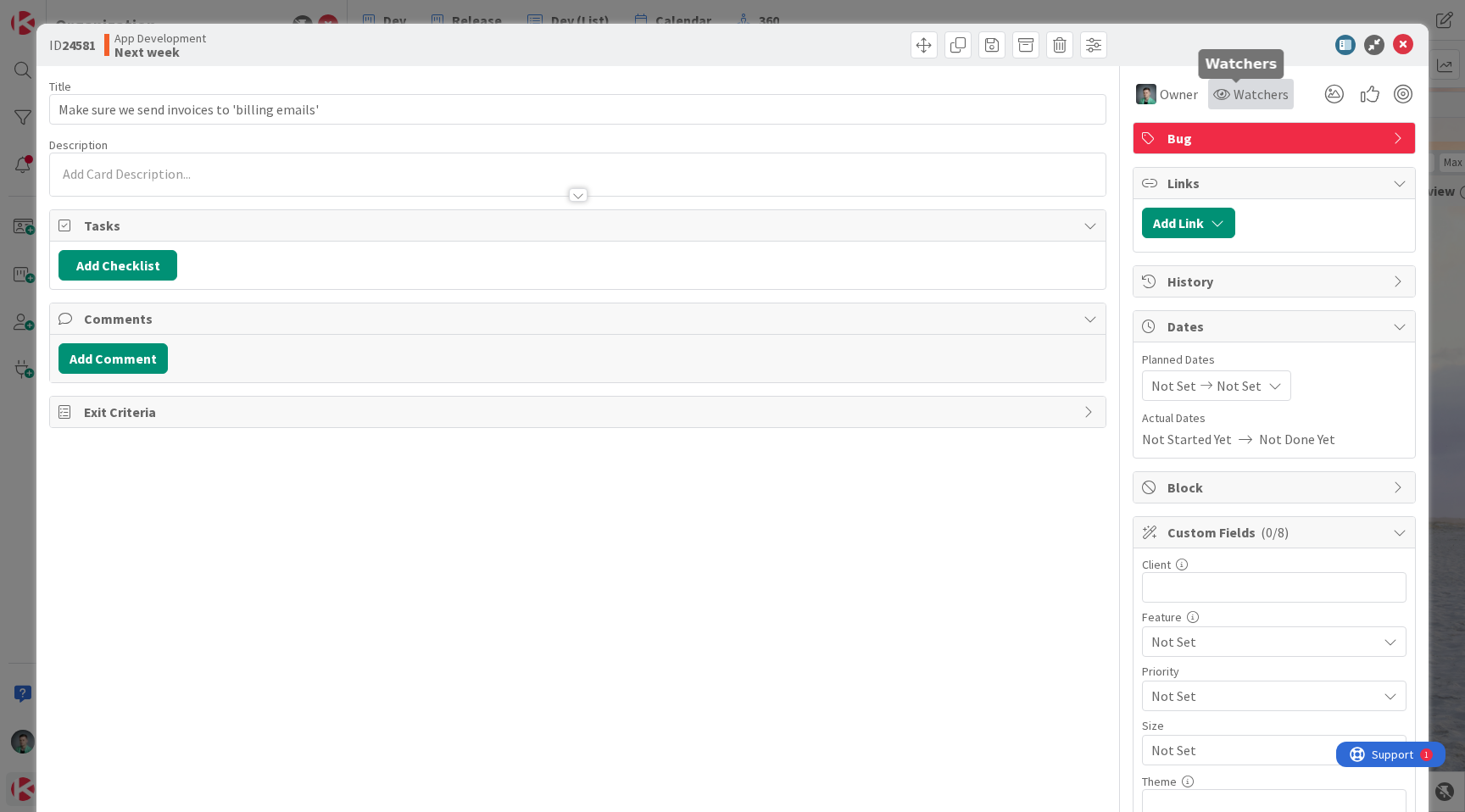
click at [1214, 84] on div "Watchers" at bounding box center [1251, 95] width 76 height 20
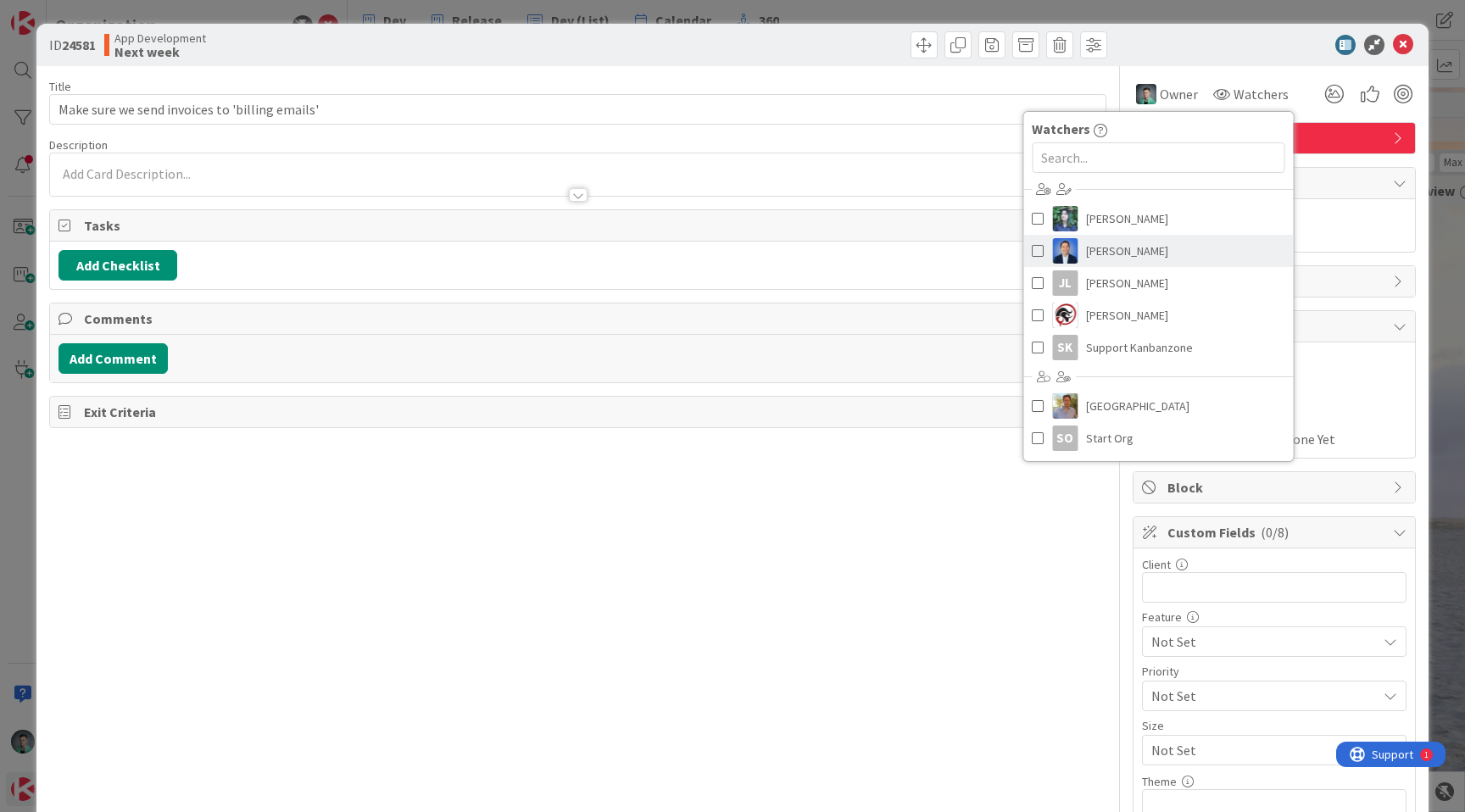
click at [1114, 247] on span "[PERSON_NAME]" at bounding box center [1128, 251] width 83 height 26
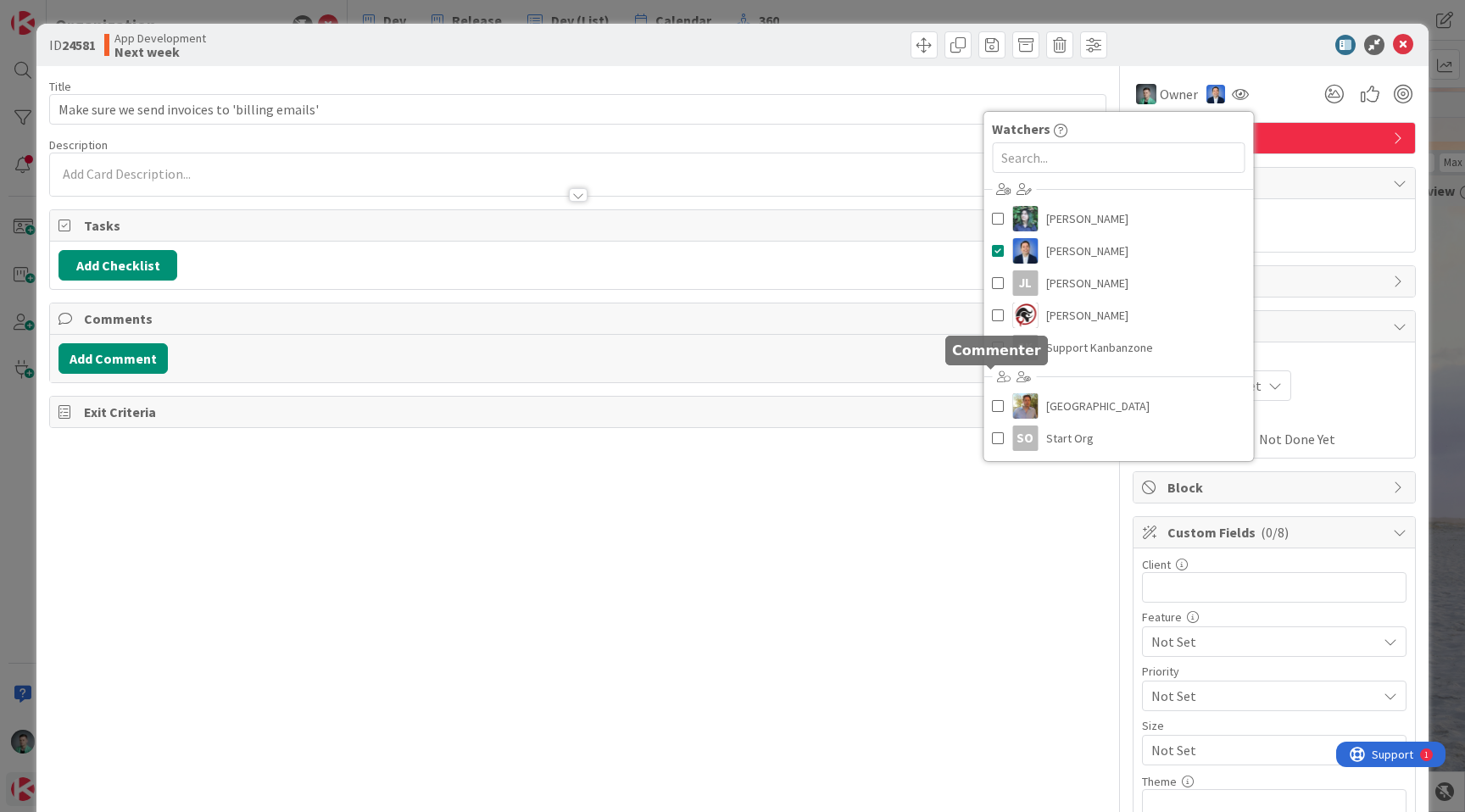
click at [937, 467] on div "Title 46 / 128 Make sure we send invoices to 'billing emails' Description [PERS…" at bounding box center [578, 622] width 1058 height 1111
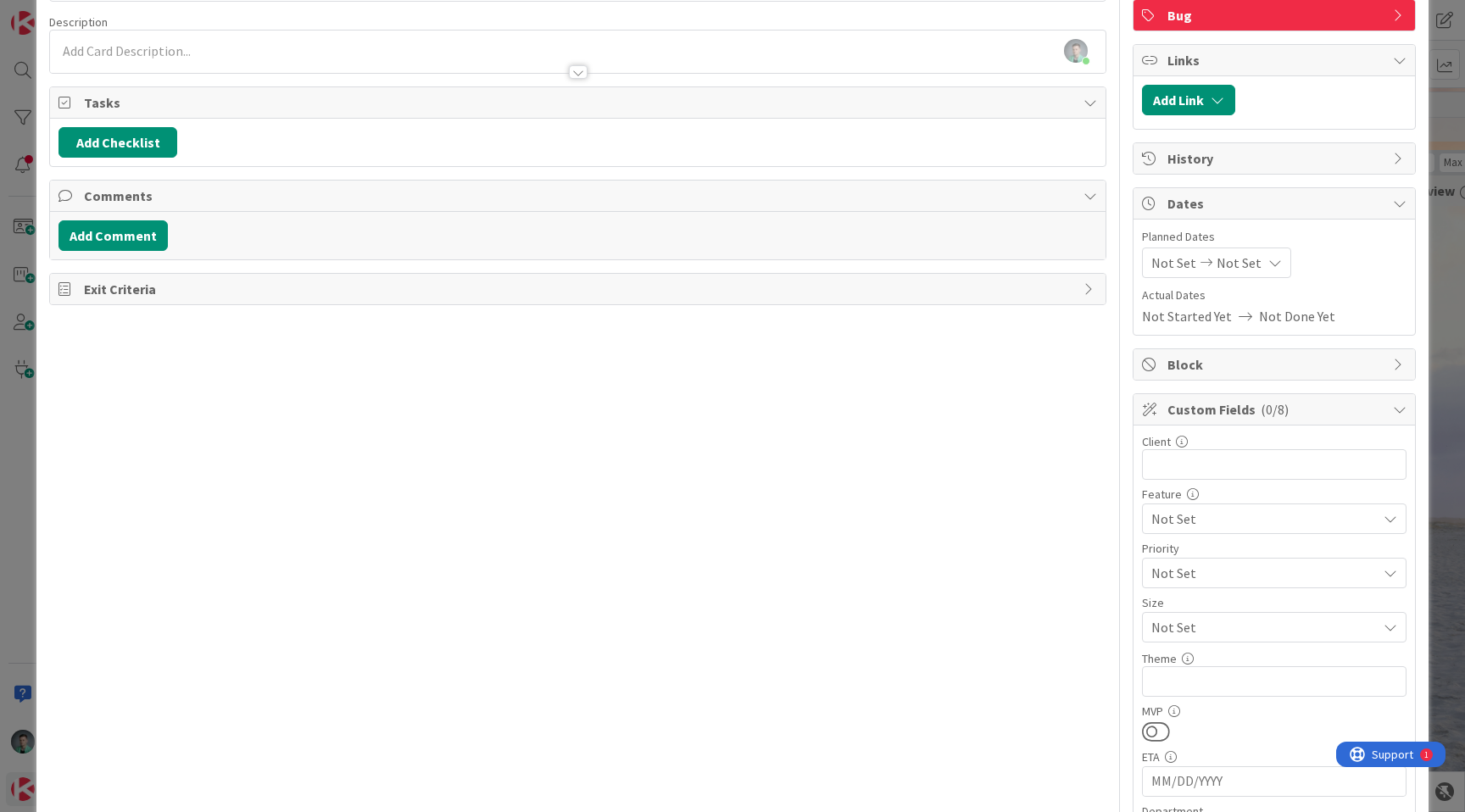
scroll to position [127, 0]
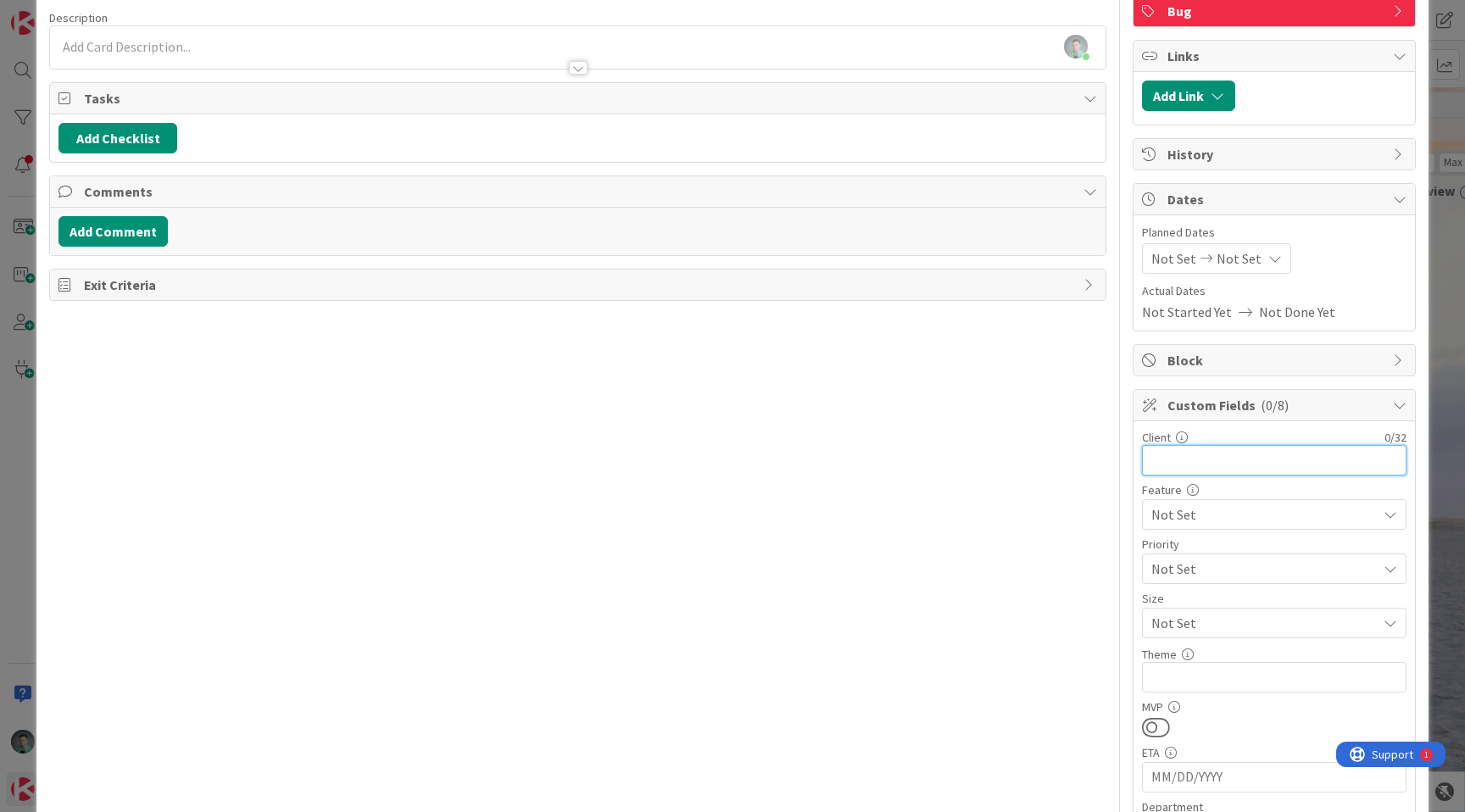
click at [1169, 463] on input "text" at bounding box center [1274, 460] width 264 height 31
paste input "CISTECCA LATAM"
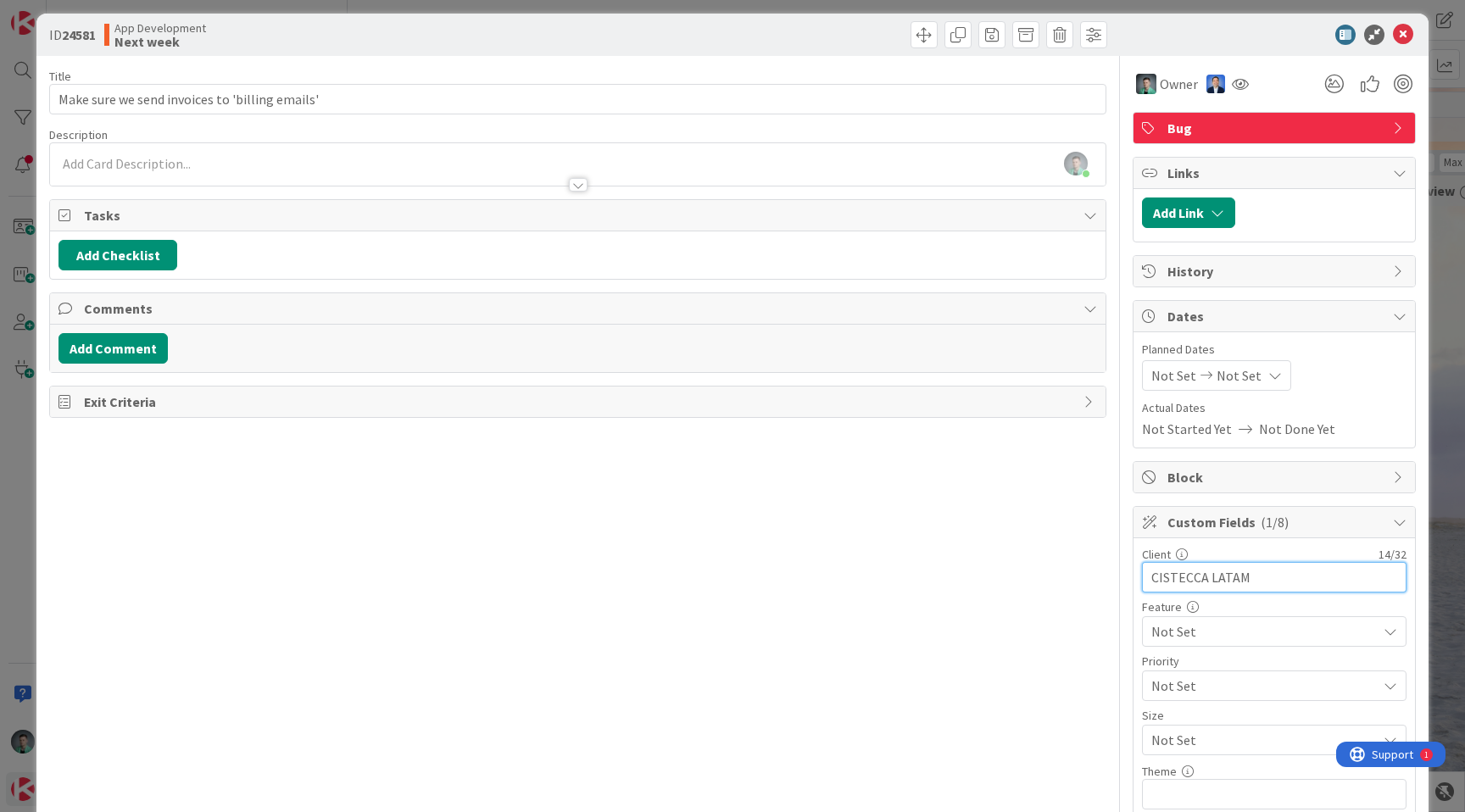
scroll to position [0, 0]
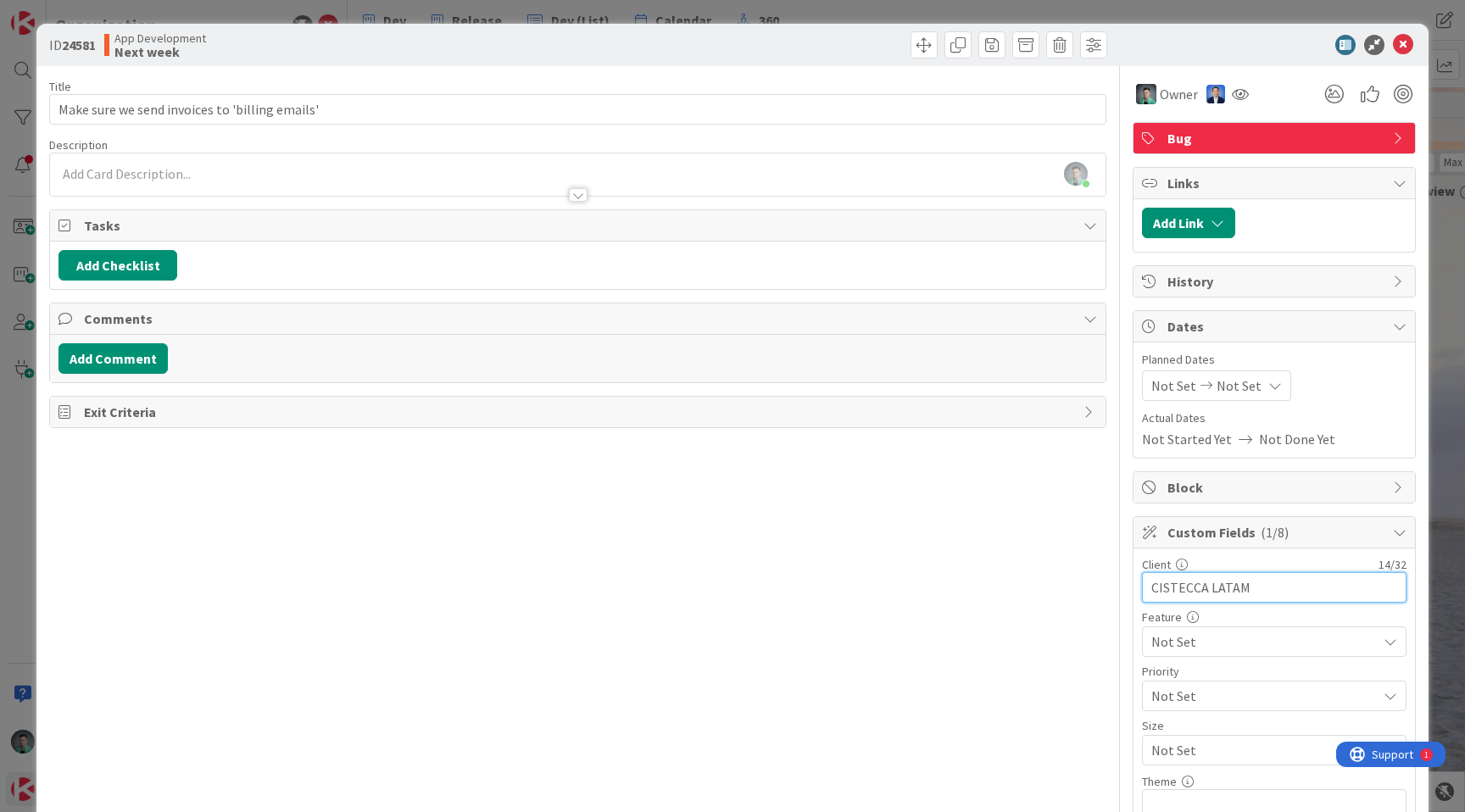
type input "CISTECCA LATAM"
click at [407, 188] on div at bounding box center [578, 187] width 1056 height 18
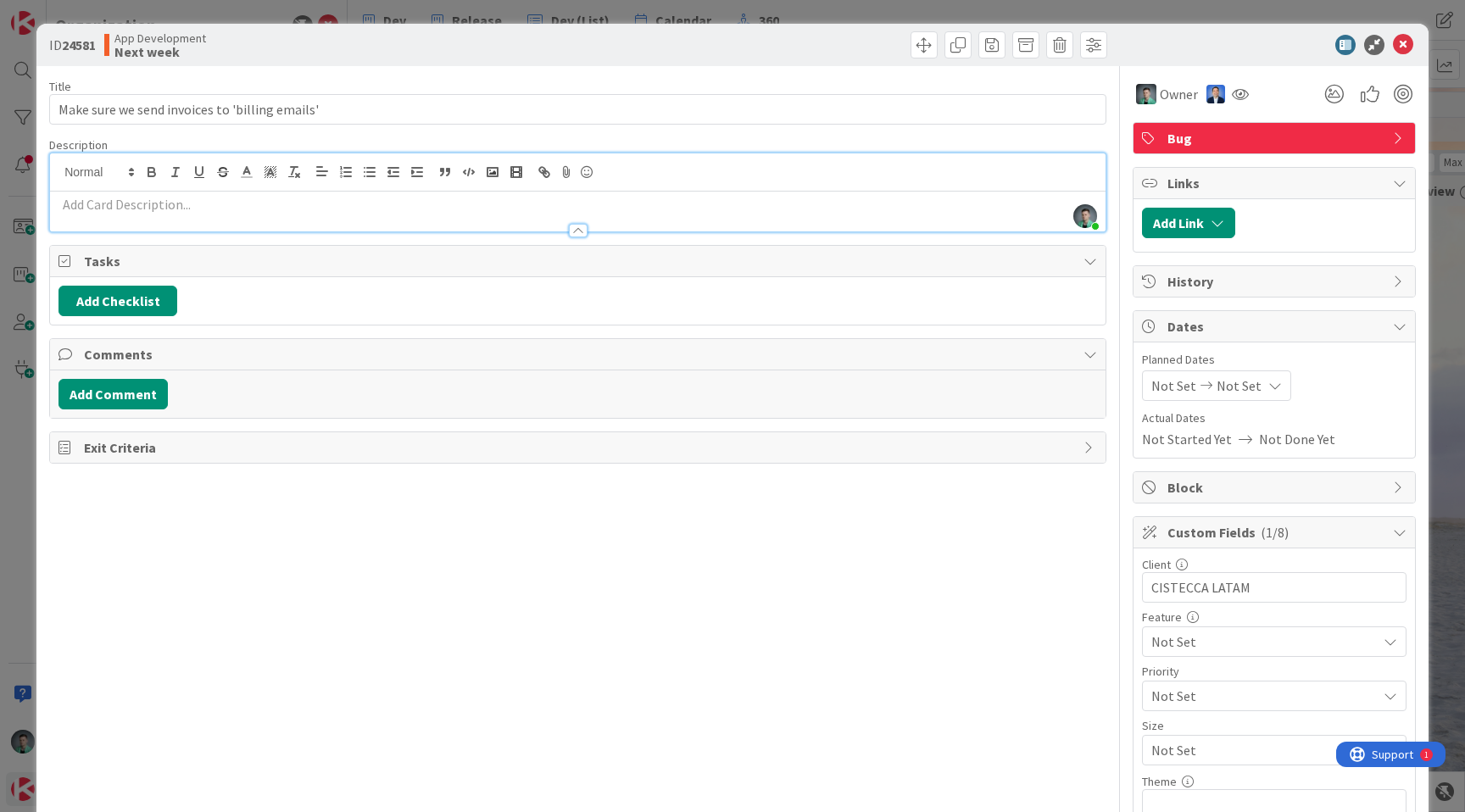
click at [404, 202] on p at bounding box center [578, 204] width 1039 height 20
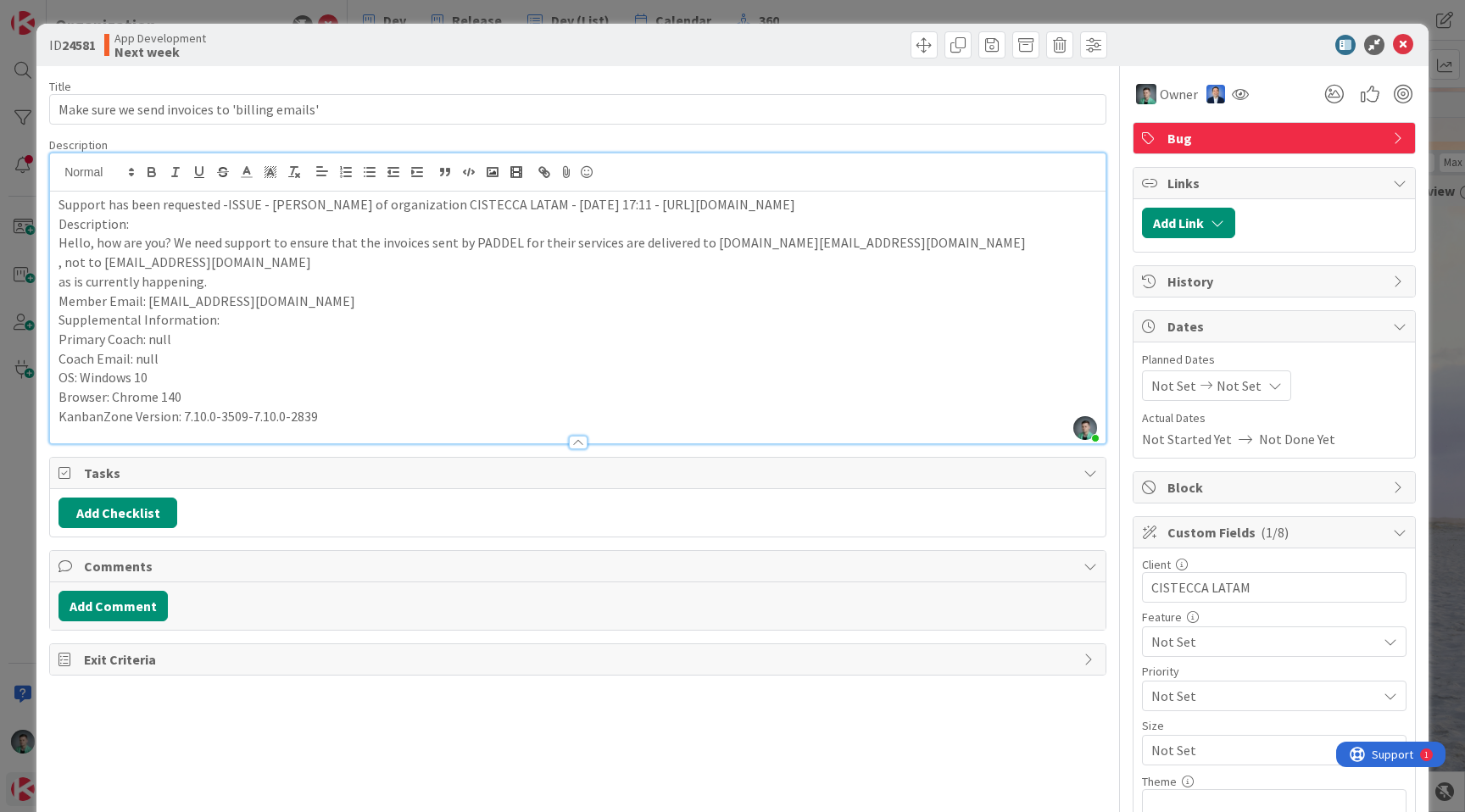
click at [325, 504] on div "Add Checklist" at bounding box center [578, 513] width 1039 height 31
click at [554, 513] on div "Add Checklist" at bounding box center [578, 513] width 1039 height 31
click at [1393, 43] on icon at bounding box center [1404, 45] width 20 height 20
